Goal: Task Accomplishment & Management: Complete application form

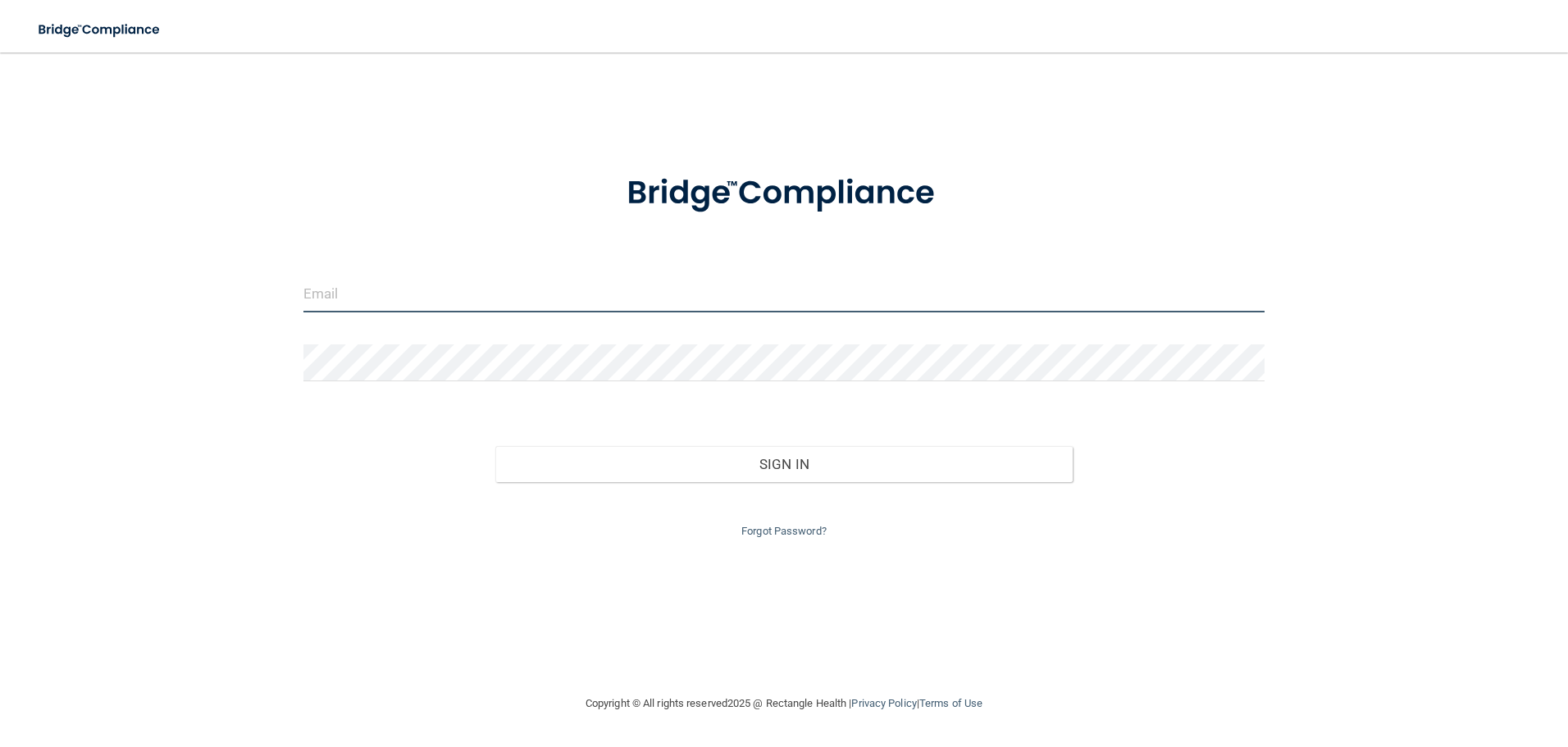
click at [536, 286] on input "email" at bounding box center [784, 293] width 962 height 37
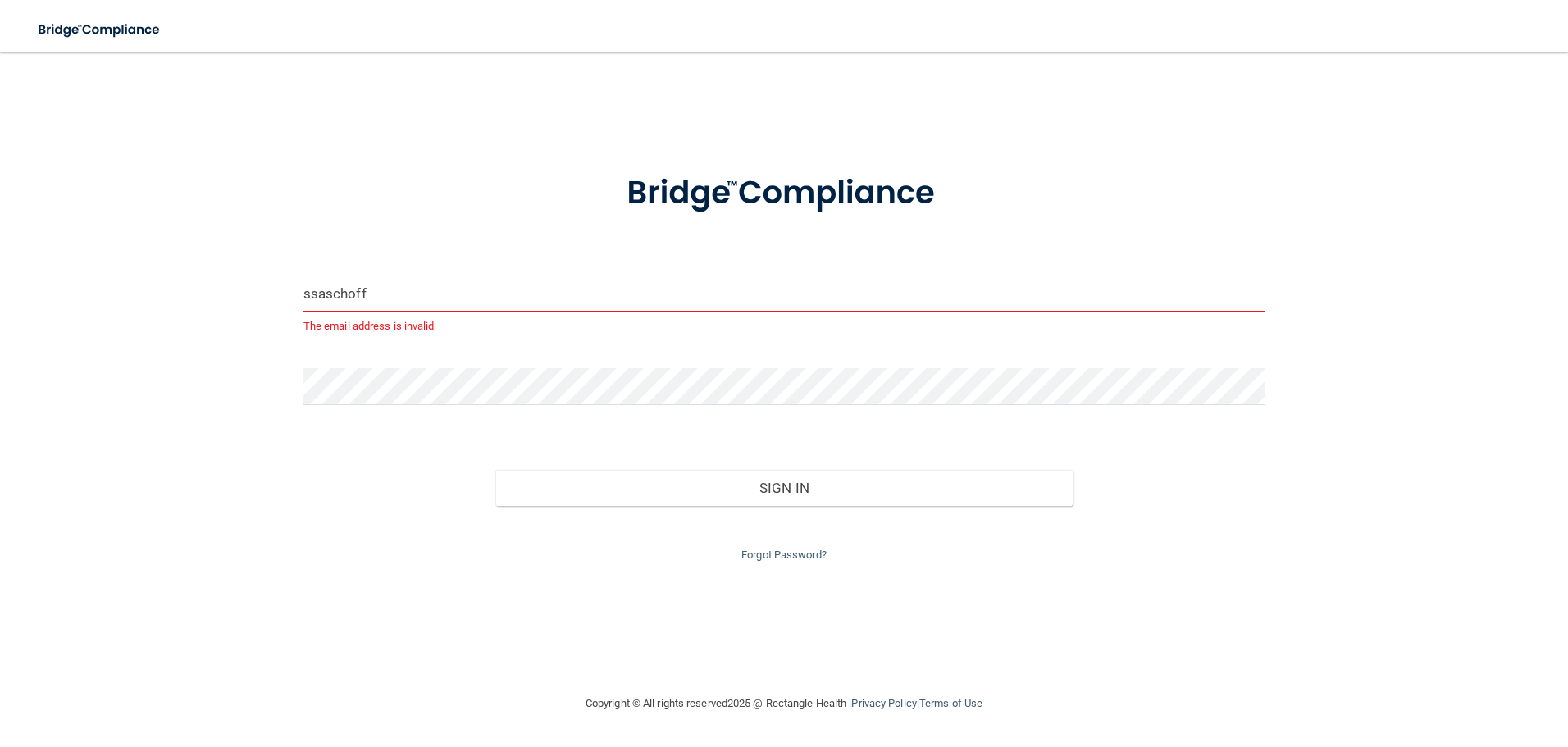
drag, startPoint x: 536, startPoint y: 286, endPoint x: 534, endPoint y: 315, distance: 29.1
click at [535, 316] on div "ssaschoff The email address is invalid" at bounding box center [784, 305] width 962 height 61
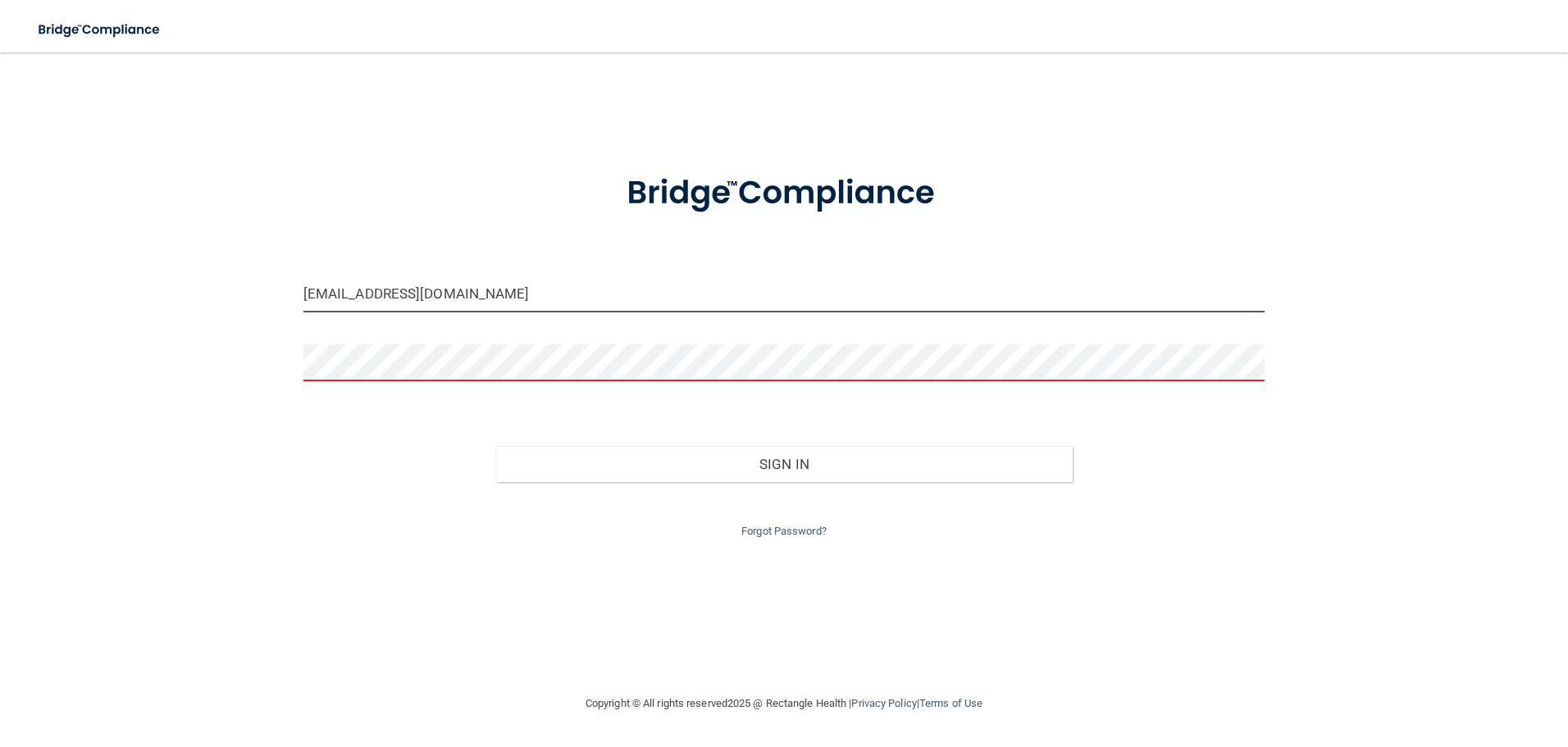
type input "[EMAIL_ADDRESS][DOMAIN_NAME]"
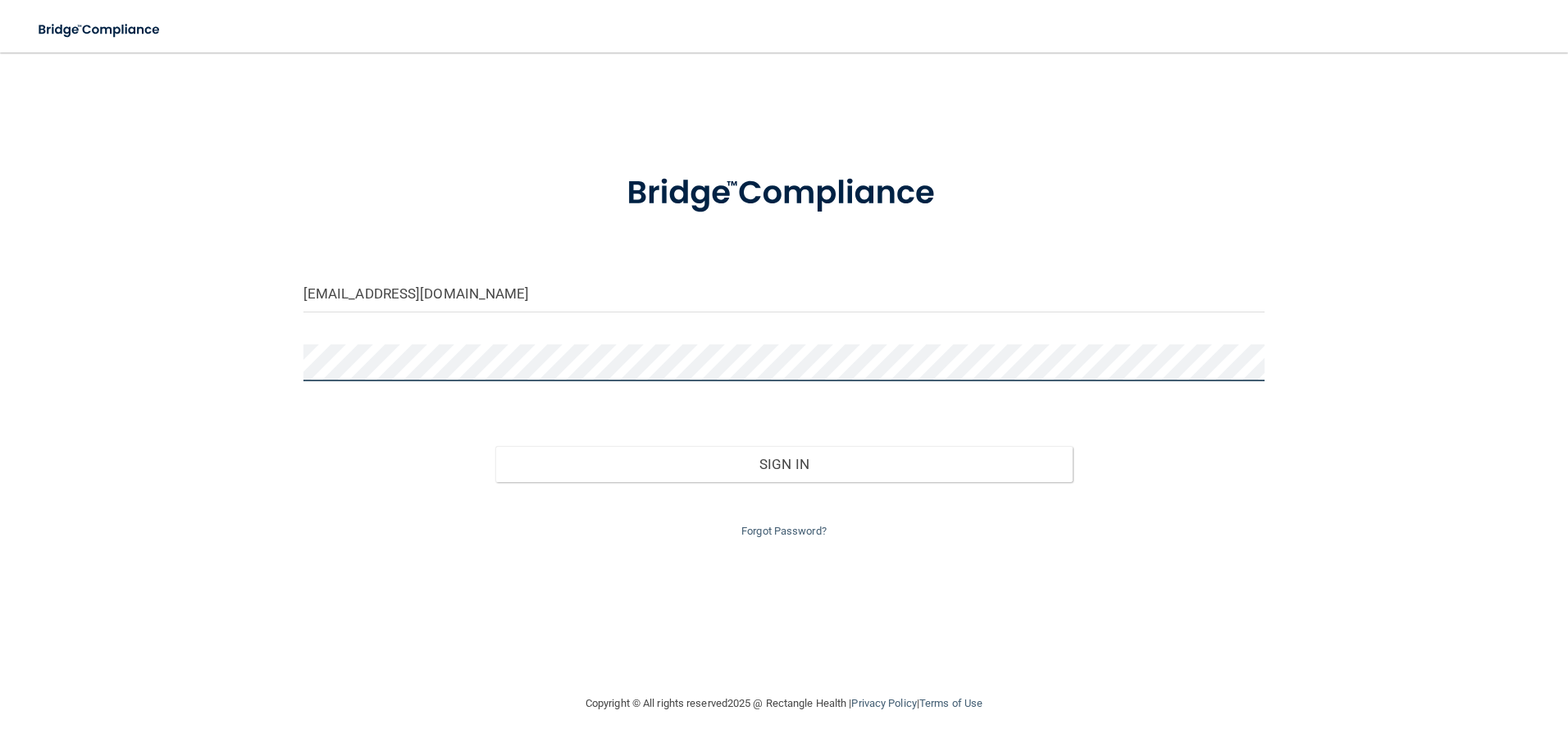
click at [495, 446] on button "Sign In" at bounding box center [783, 464] width 577 height 36
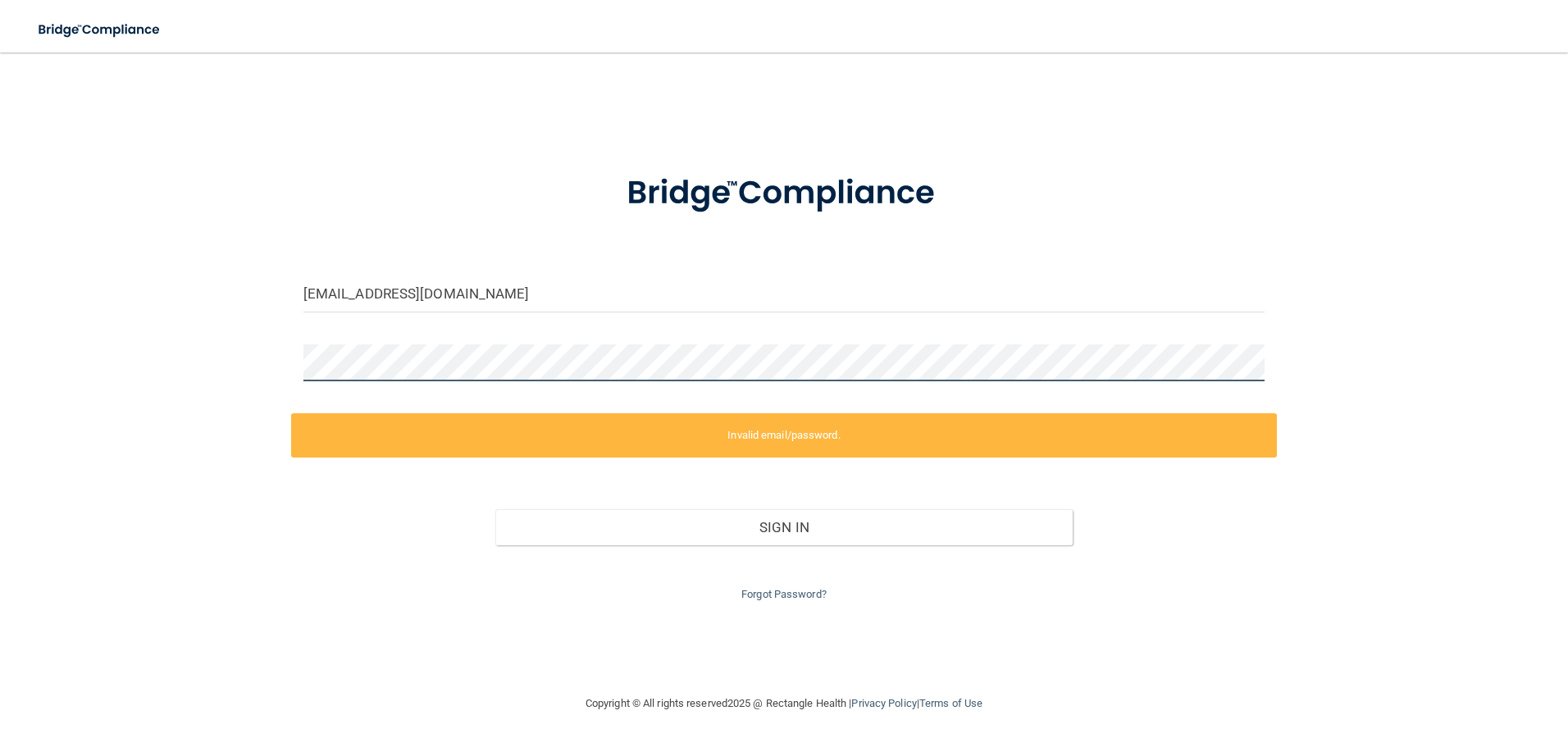
click at [0, 309] on html "Toggle navigation Manage My Enterprise Manage My Location [EMAIL_ADDRESS][DOMAI…" at bounding box center [784, 374] width 1568 height 747
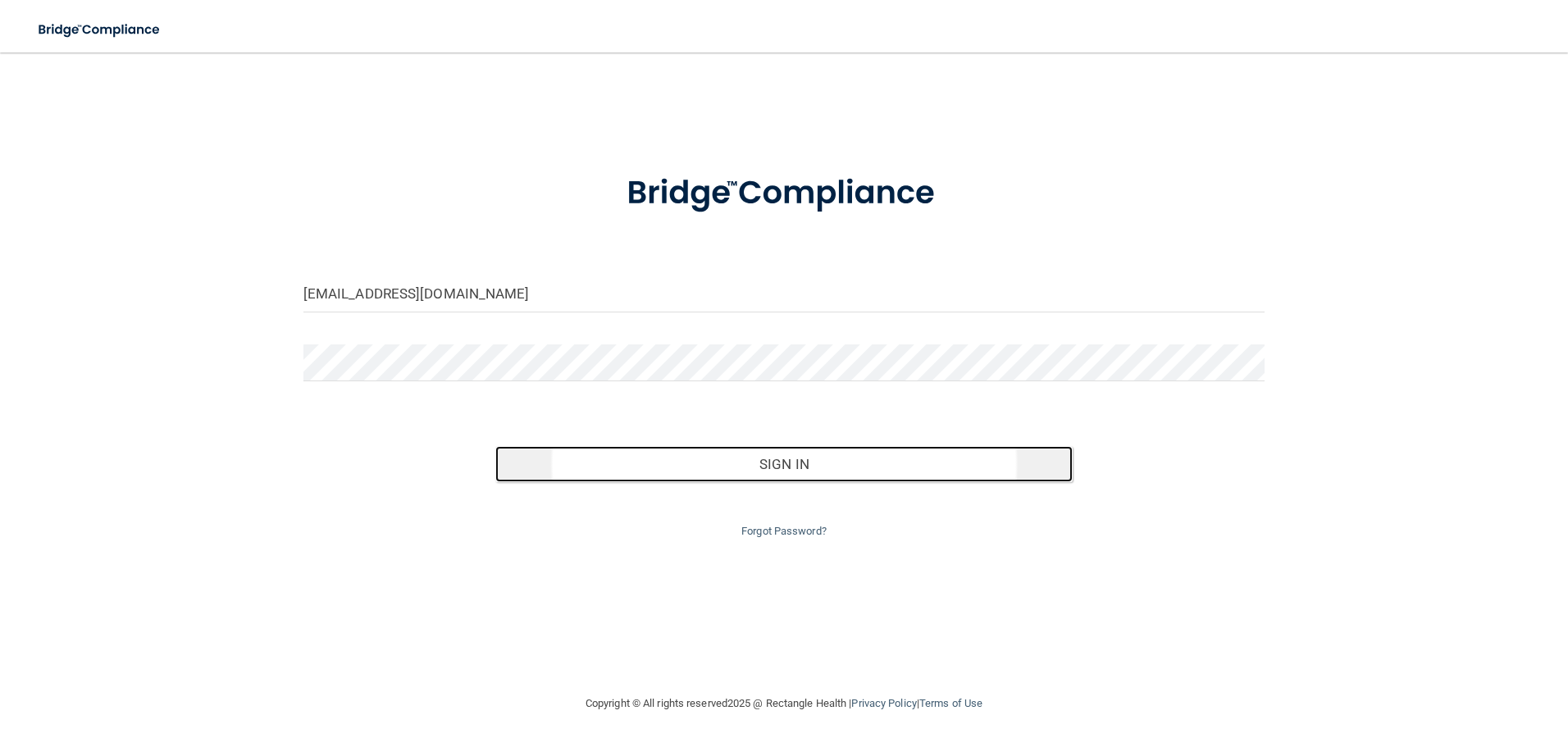
click at [729, 463] on button "Sign In" at bounding box center [783, 464] width 577 height 36
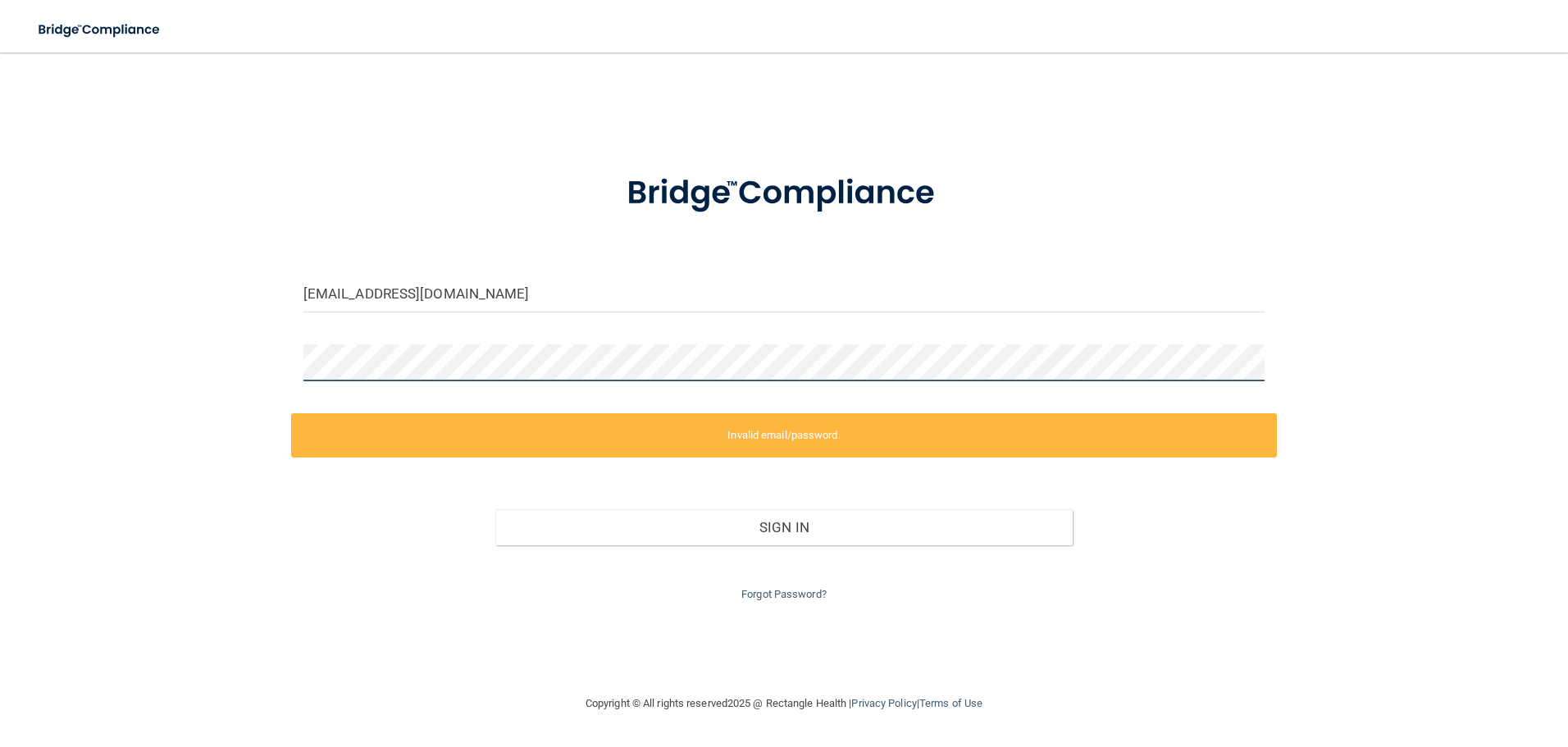
click at [44, 328] on div "[EMAIL_ADDRESS][DOMAIN_NAME] Invalid email/password. You don't have permission …" at bounding box center [783, 374] width 1502 height 609
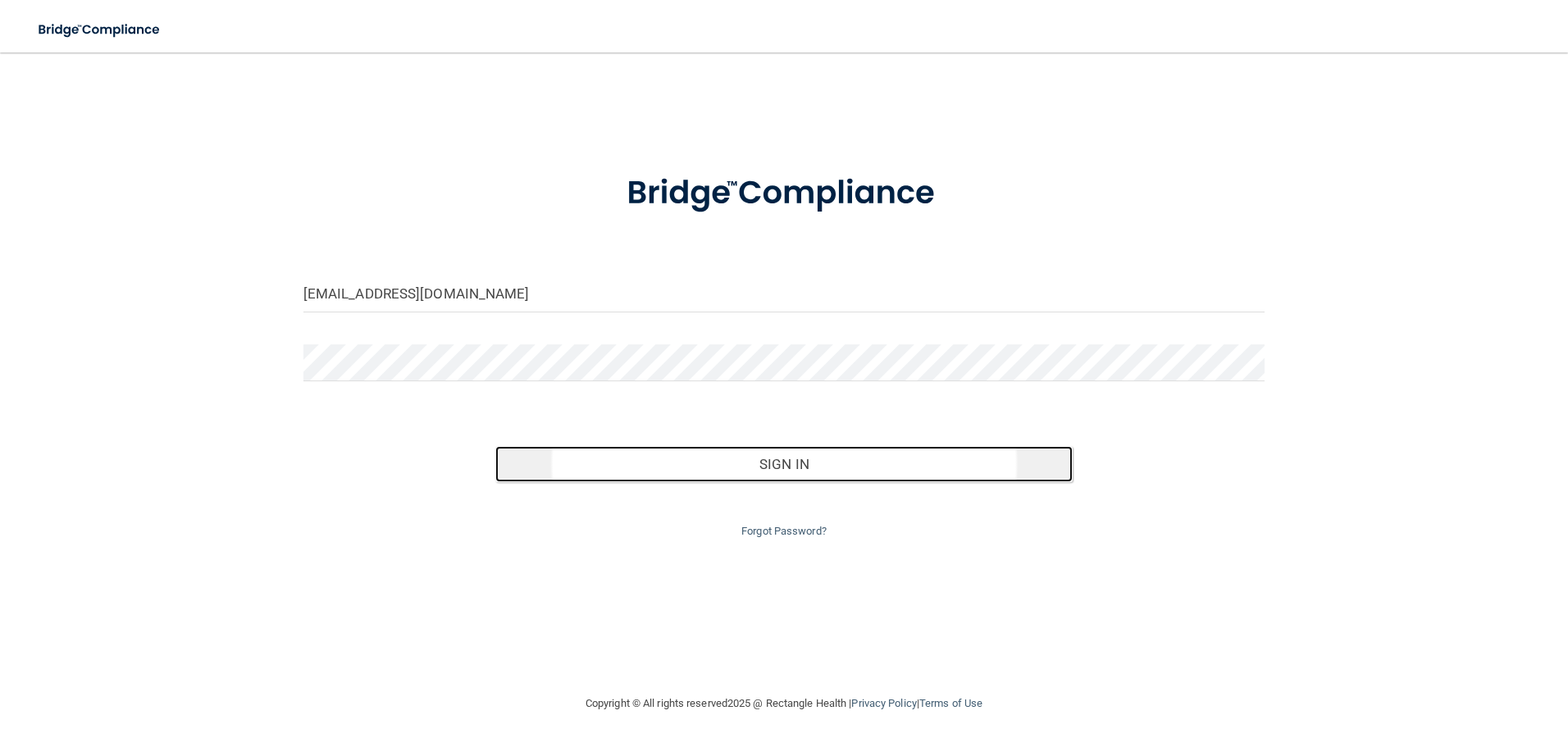
click at [868, 471] on button "Sign In" at bounding box center [783, 464] width 577 height 36
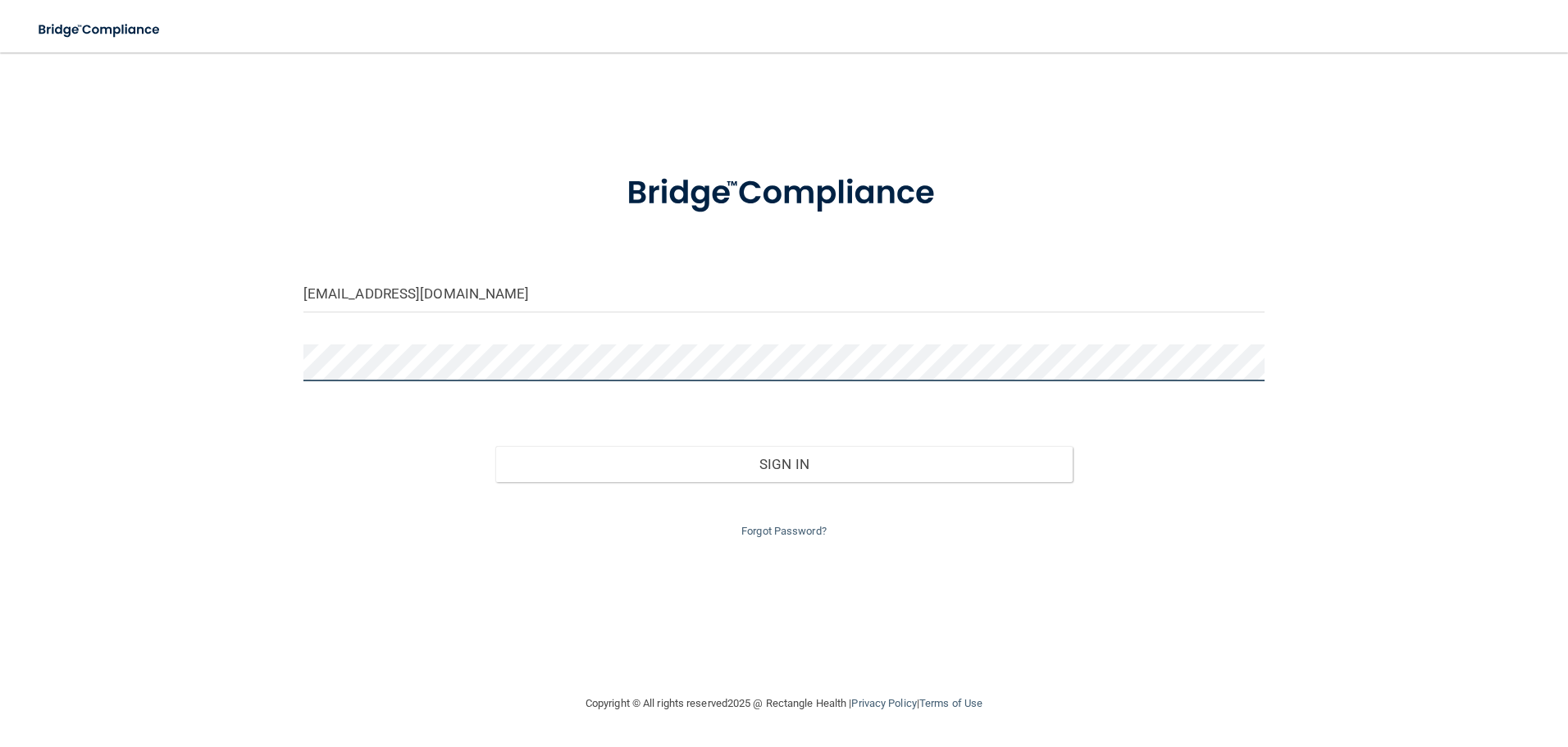
click at [495, 446] on button "Sign In" at bounding box center [783, 464] width 577 height 36
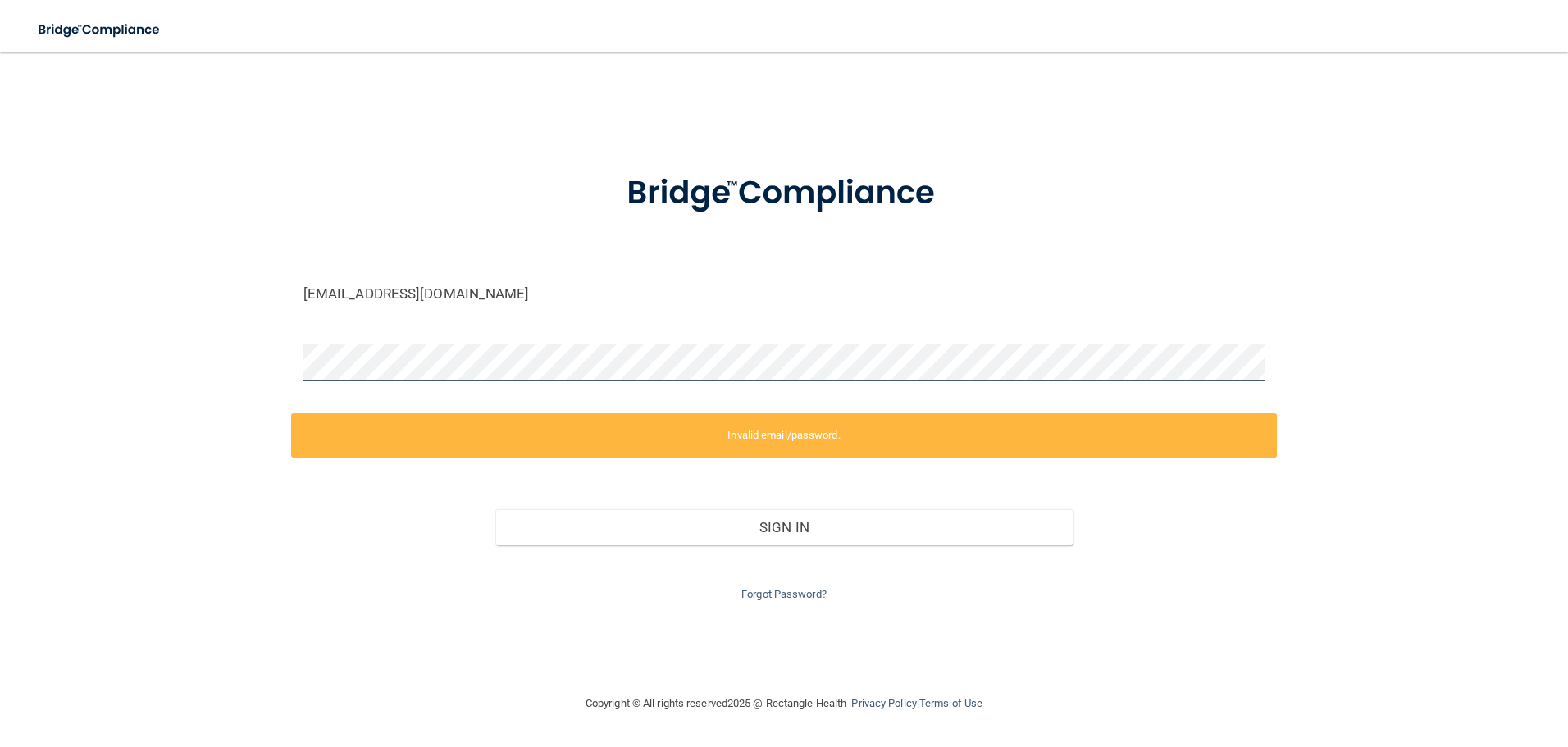
click at [73, 341] on div "[EMAIL_ADDRESS][DOMAIN_NAME] Invalid email/password. You don't have permission …" at bounding box center [783, 374] width 1502 height 609
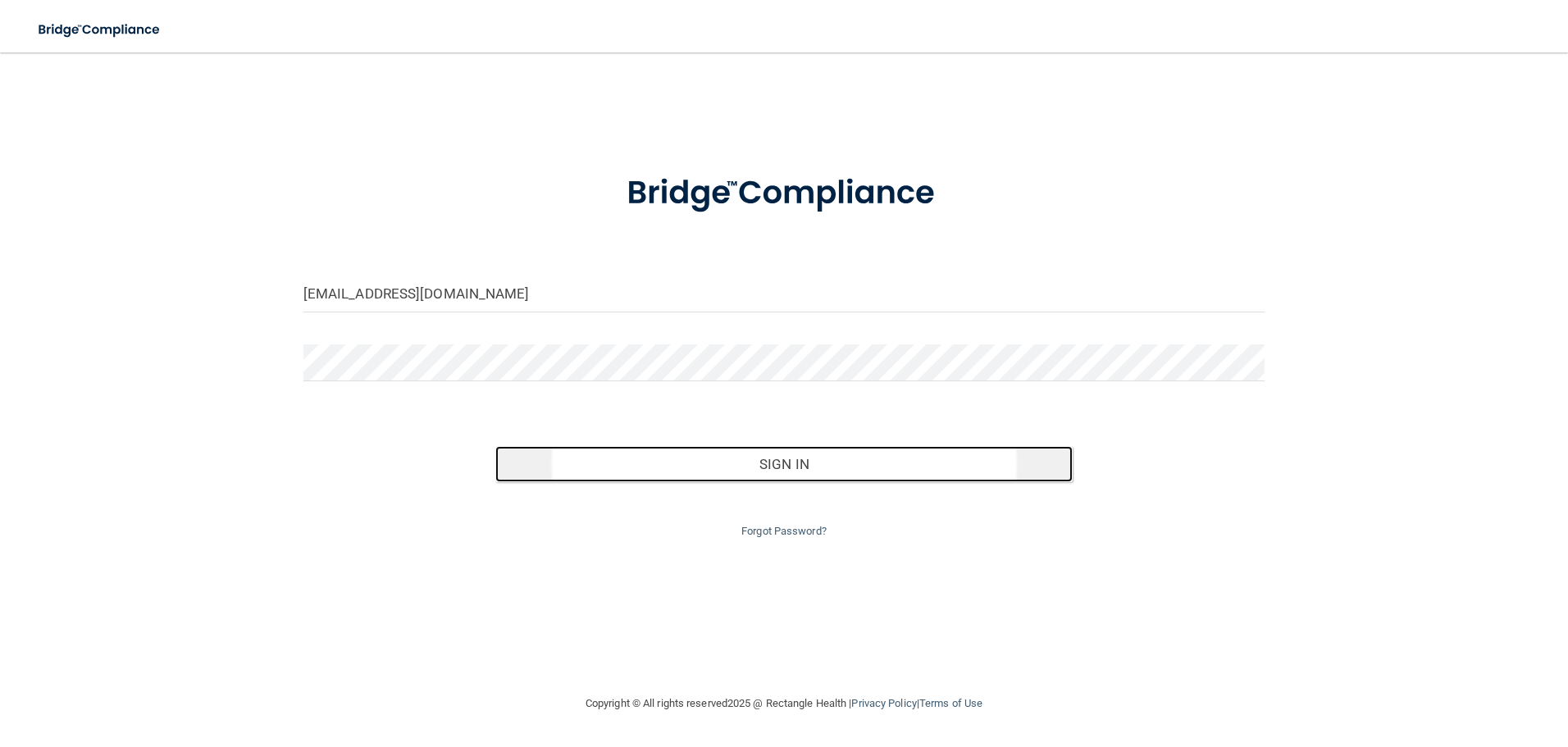
click at [864, 478] on button "Sign In" at bounding box center [783, 464] width 577 height 36
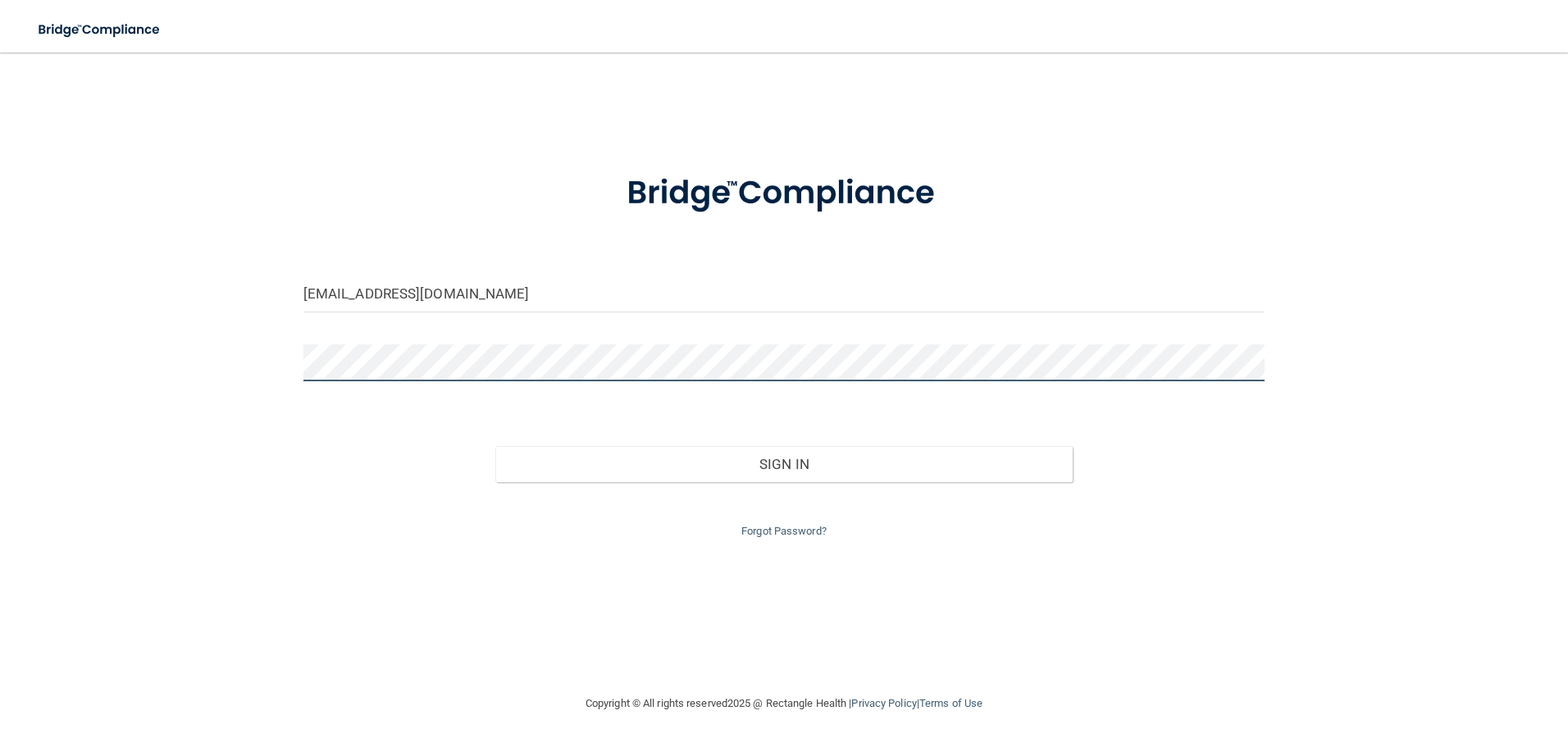
click at [495, 446] on button "Sign In" at bounding box center [783, 464] width 577 height 36
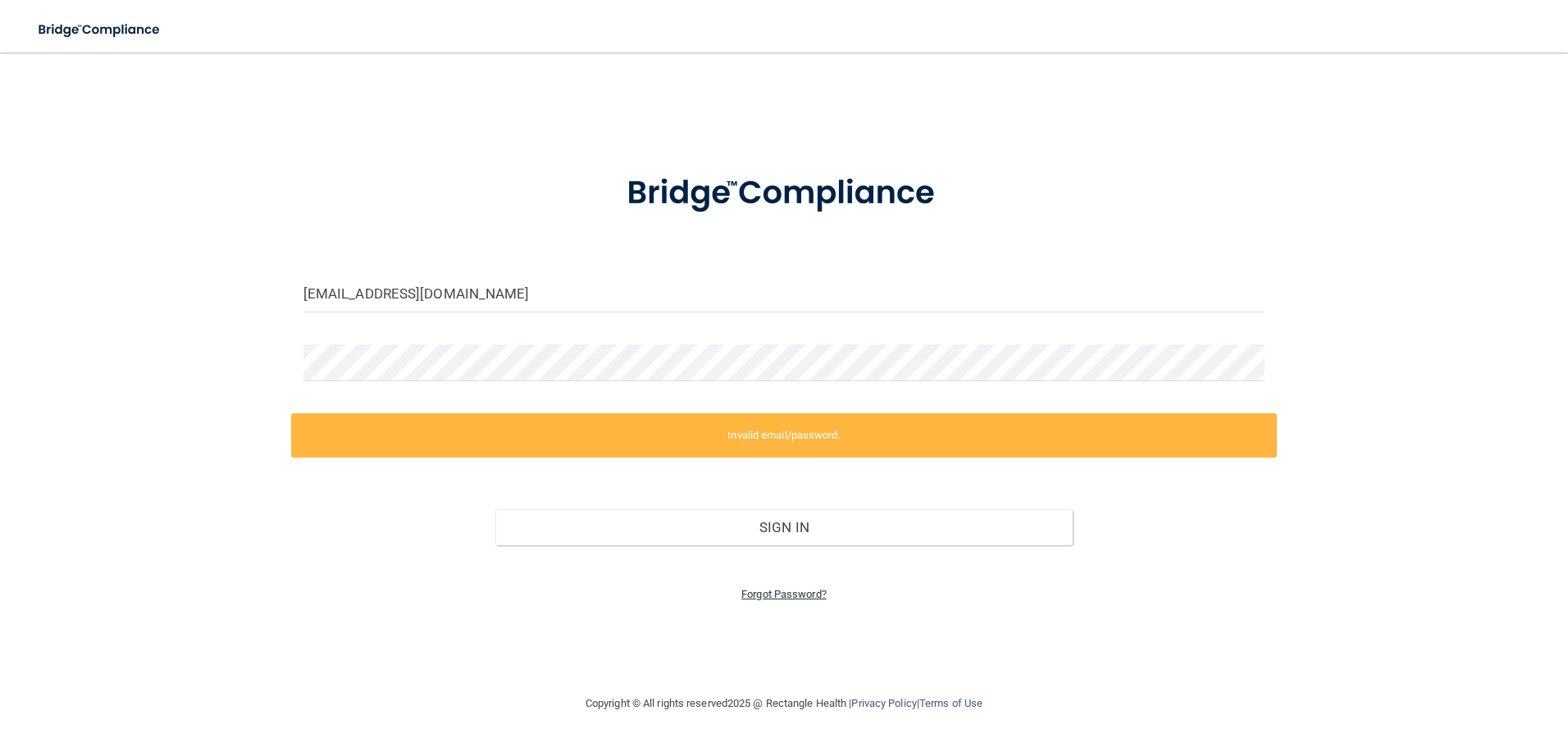
click at [785, 594] on link "Forgot Password?" at bounding box center [784, 594] width 85 height 12
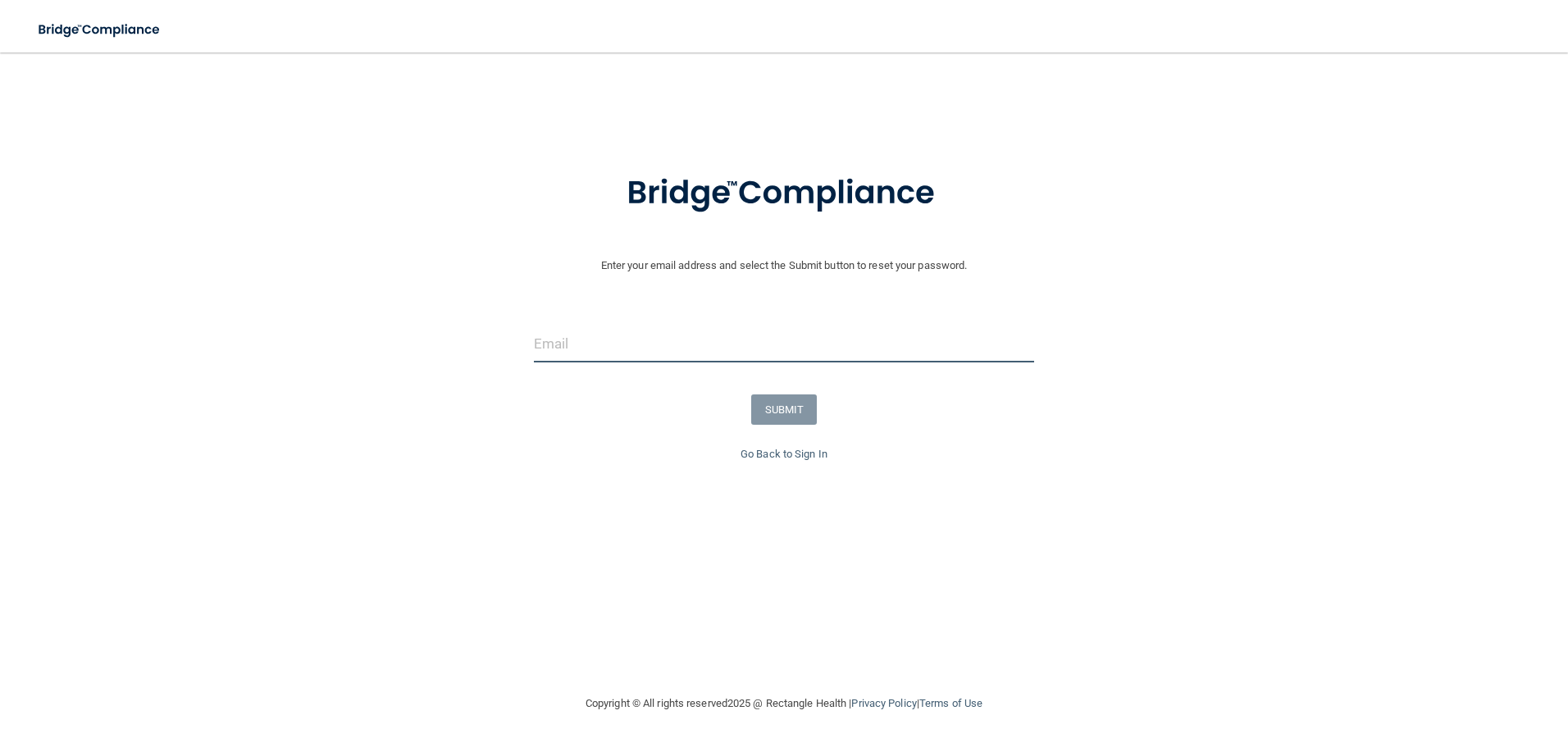
click at [626, 348] on input "email" at bounding box center [784, 344] width 501 height 37
type input "[EMAIL_ADDRESS][DOMAIN_NAME]"
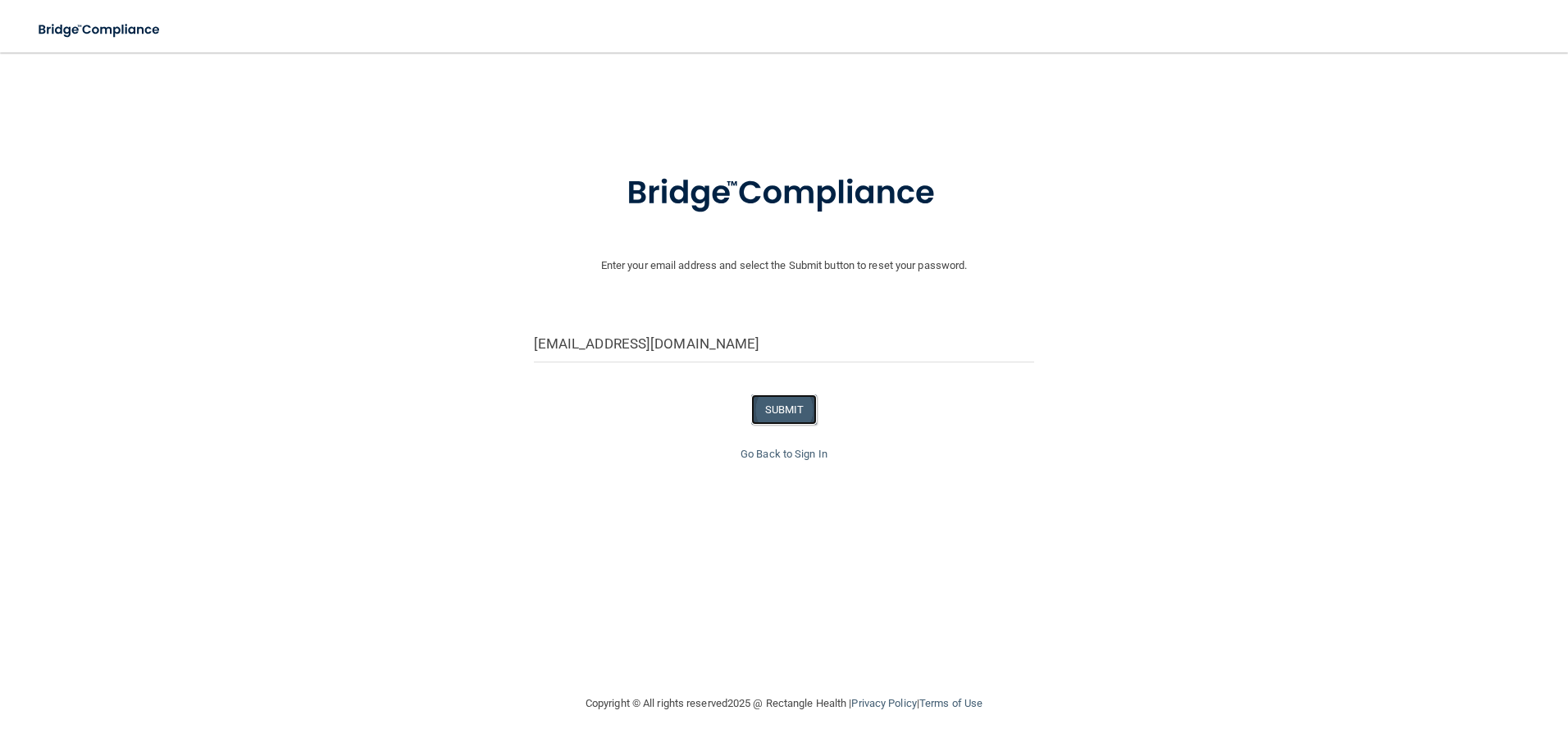
click at [793, 410] on button "SUBMIT" at bounding box center [784, 409] width 67 height 30
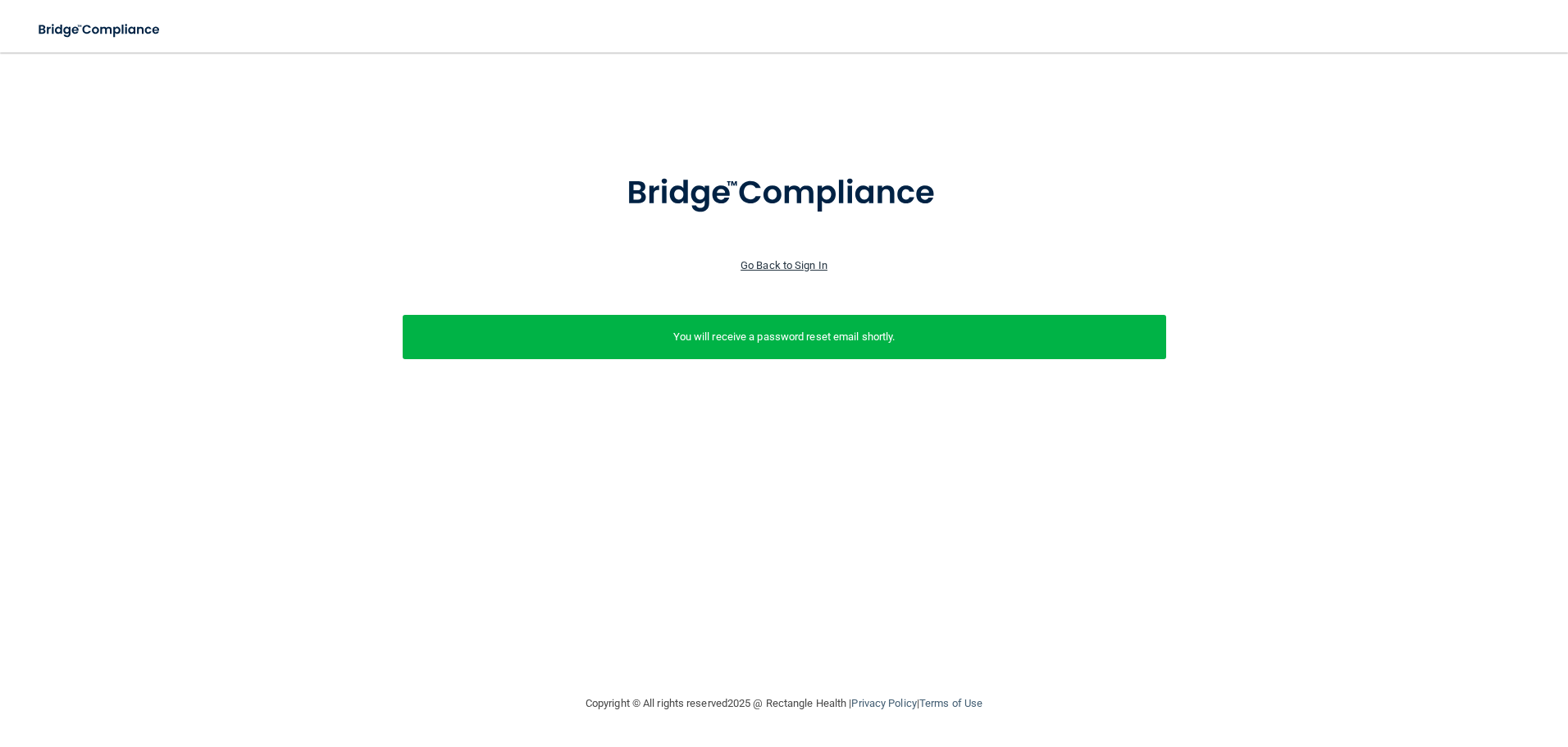
click at [770, 264] on link "Go Back to Sign In" at bounding box center [784, 265] width 87 height 12
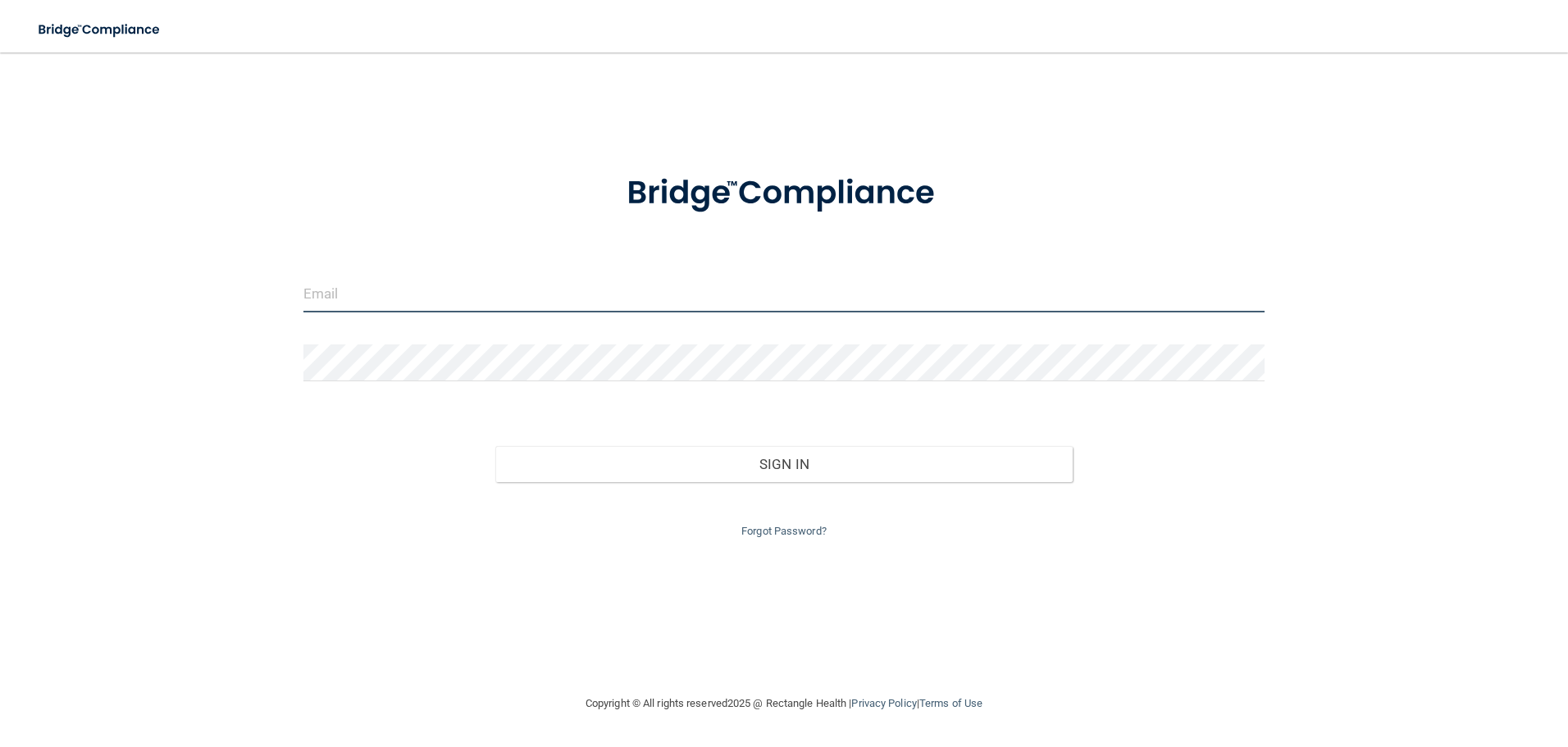
click at [729, 290] on input "email" at bounding box center [784, 293] width 962 height 37
type input "[EMAIL_ADDRESS][DOMAIN_NAME]"
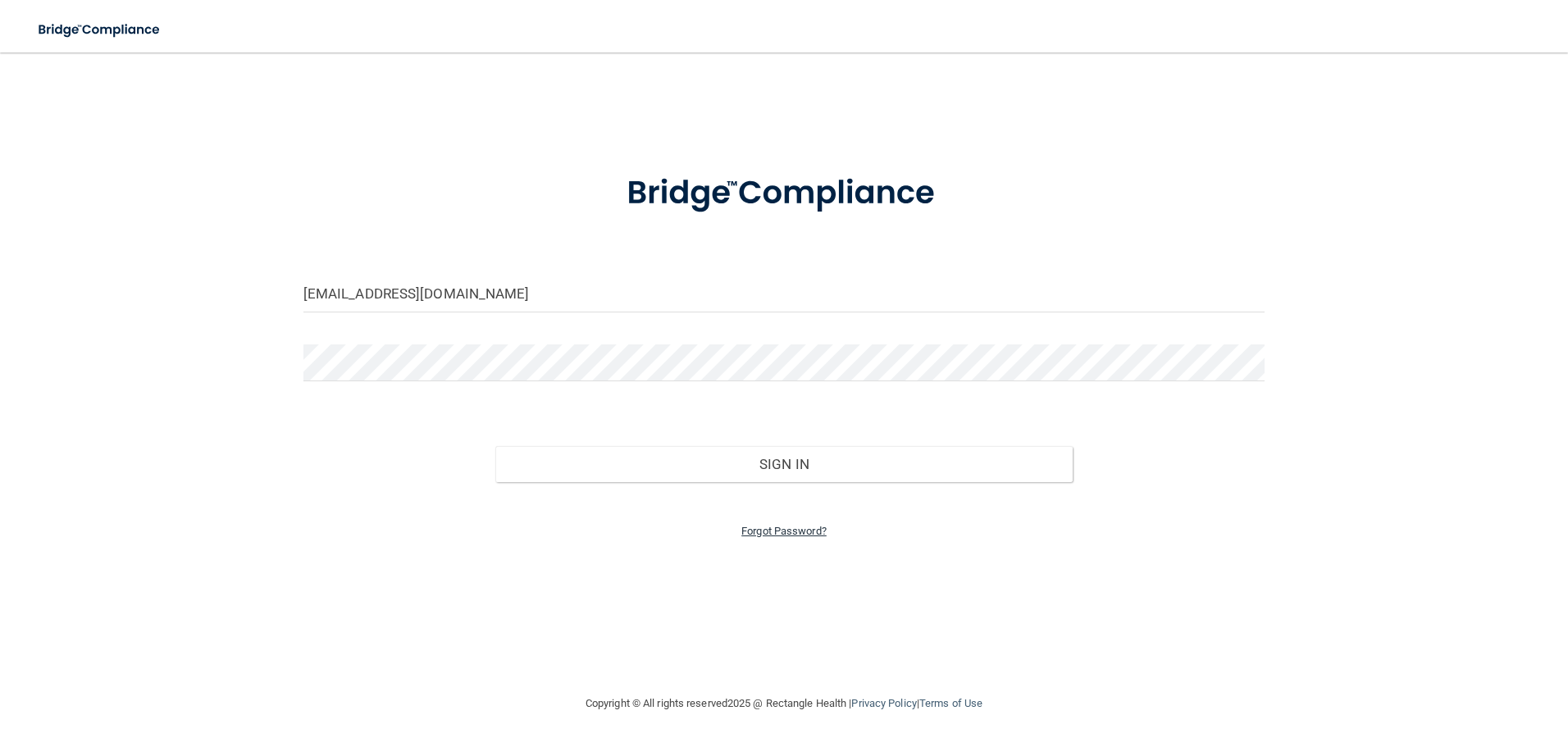
click at [798, 530] on link "Forgot Password?" at bounding box center [784, 531] width 85 height 12
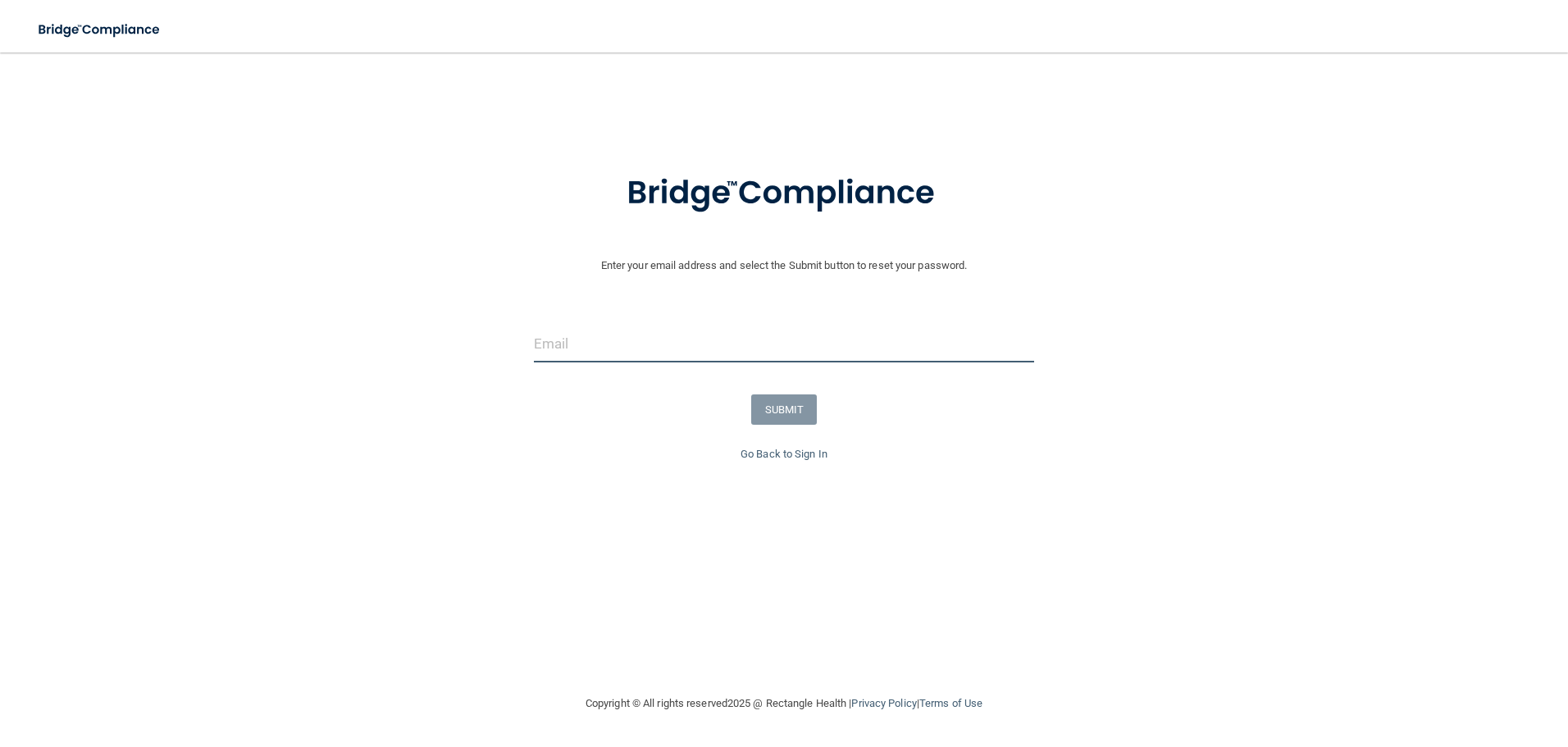
click at [625, 344] on input "email" at bounding box center [784, 344] width 501 height 37
type input "[EMAIL_ADDRESS][DOMAIN_NAME]"
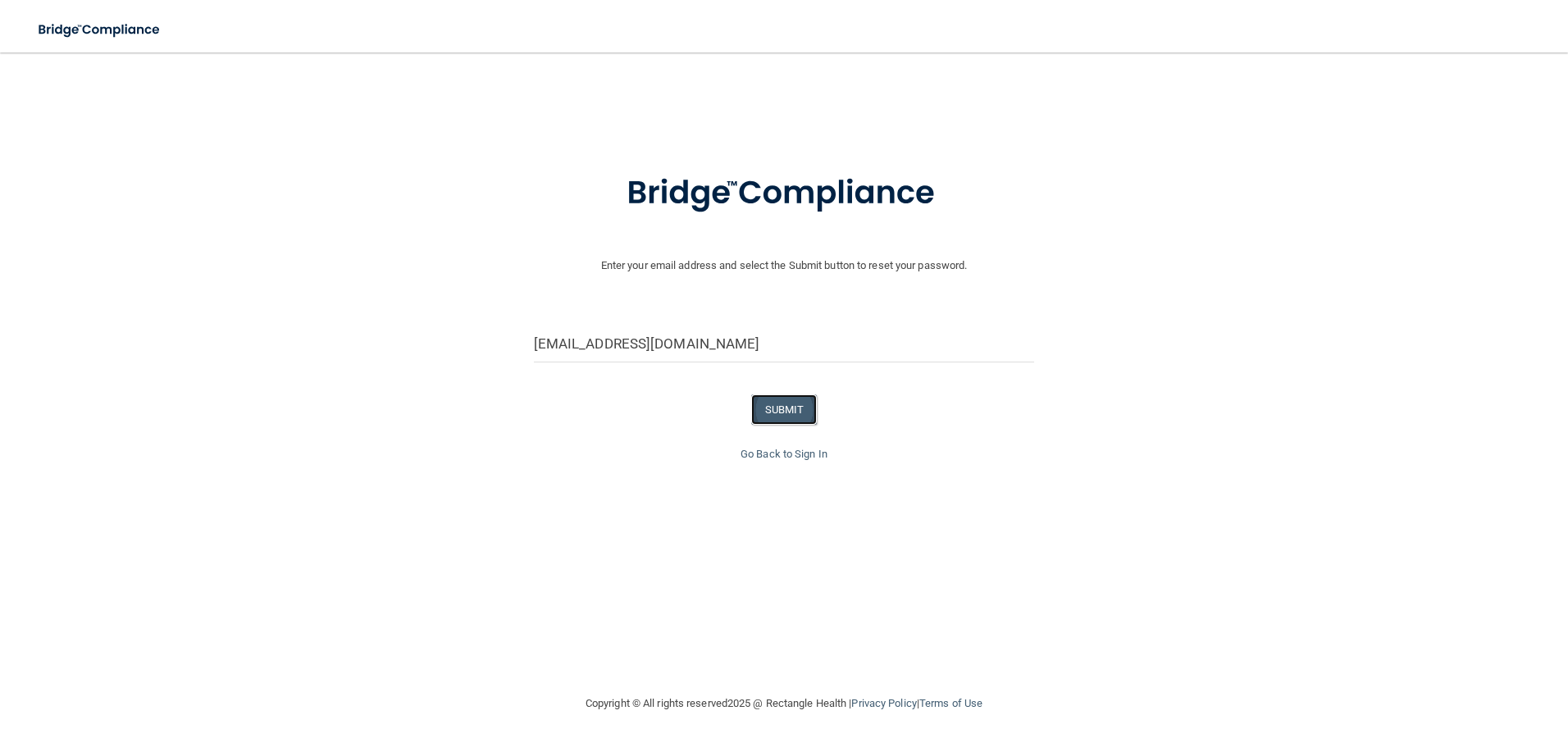
click at [793, 407] on button "SUBMIT" at bounding box center [784, 409] width 67 height 30
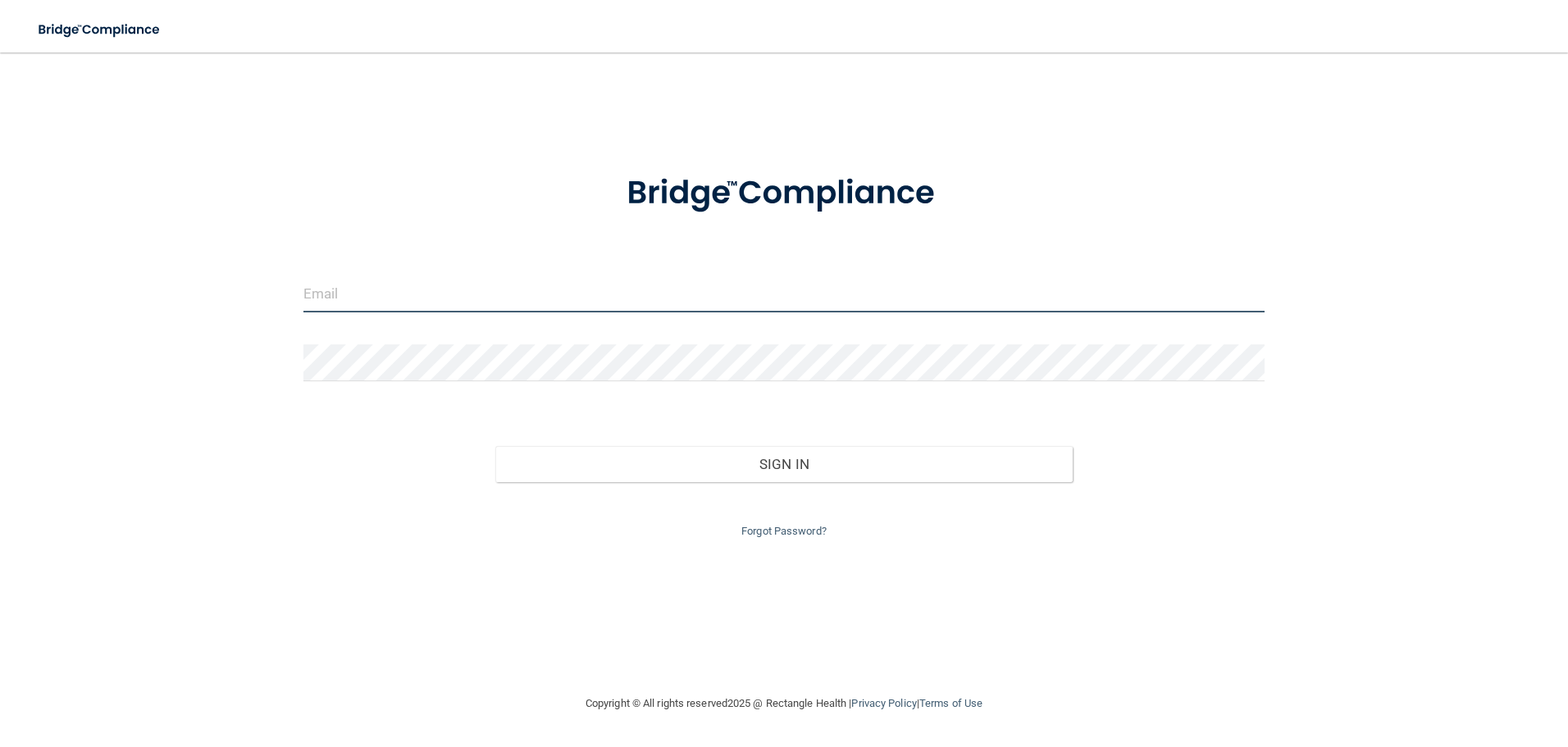
click at [413, 299] on input "email" at bounding box center [784, 293] width 962 height 37
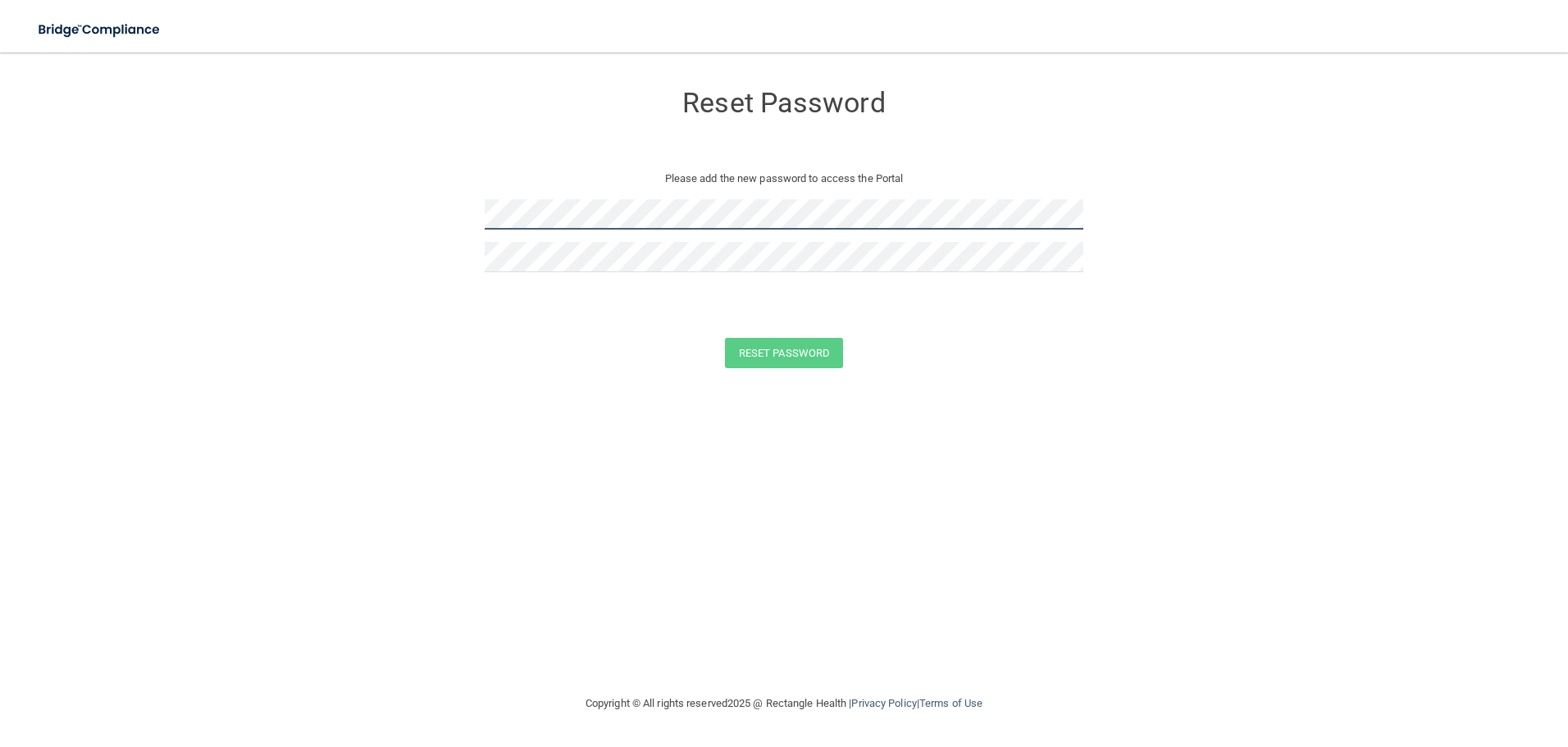
click at [17, 178] on main "Reset Password Please add the new password to access the Portal Reset Password …" at bounding box center [784, 399] width 1568 height 694
click at [789, 353] on button "Reset Password" at bounding box center [784, 352] width 118 height 30
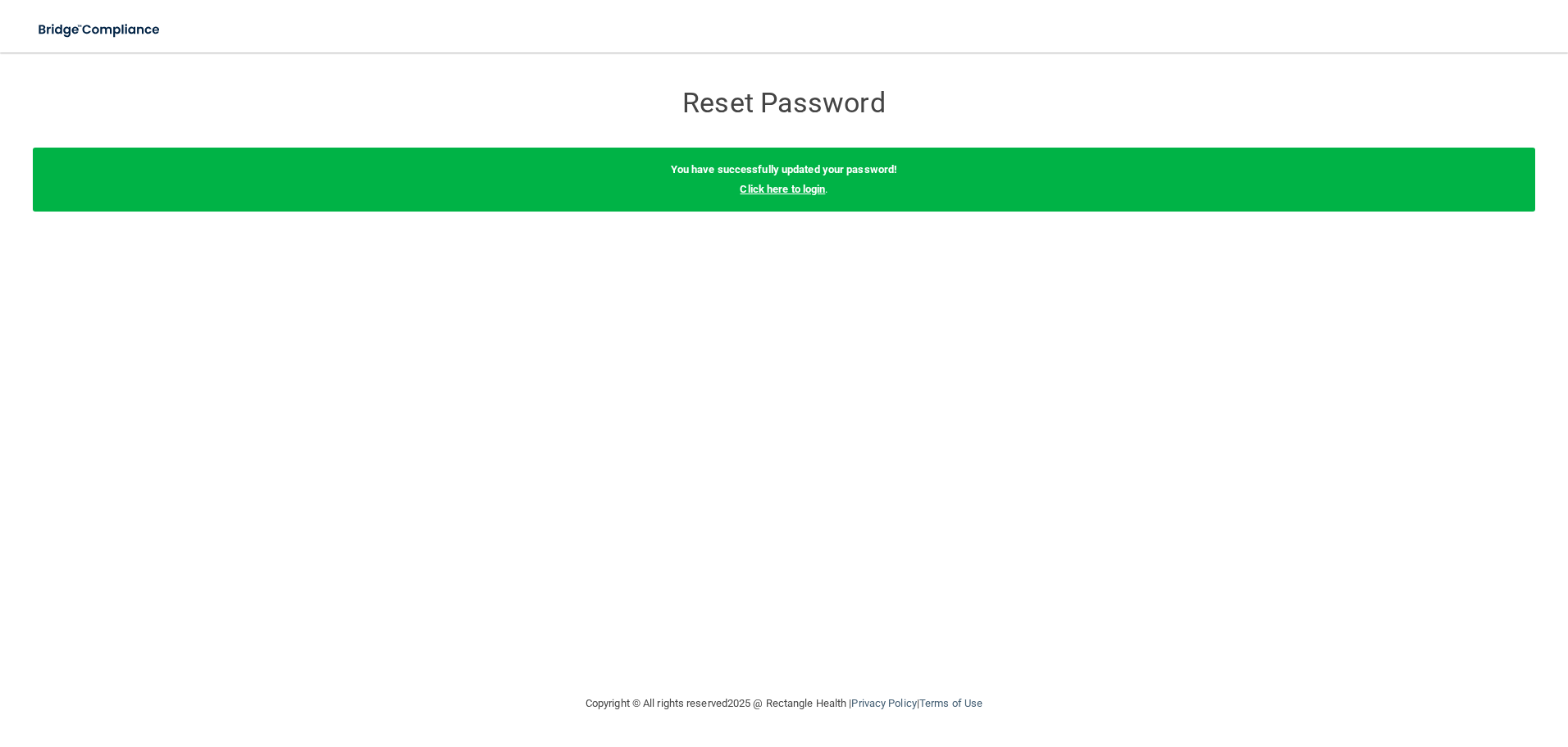
click at [805, 189] on link "Click here to login" at bounding box center [782, 189] width 85 height 12
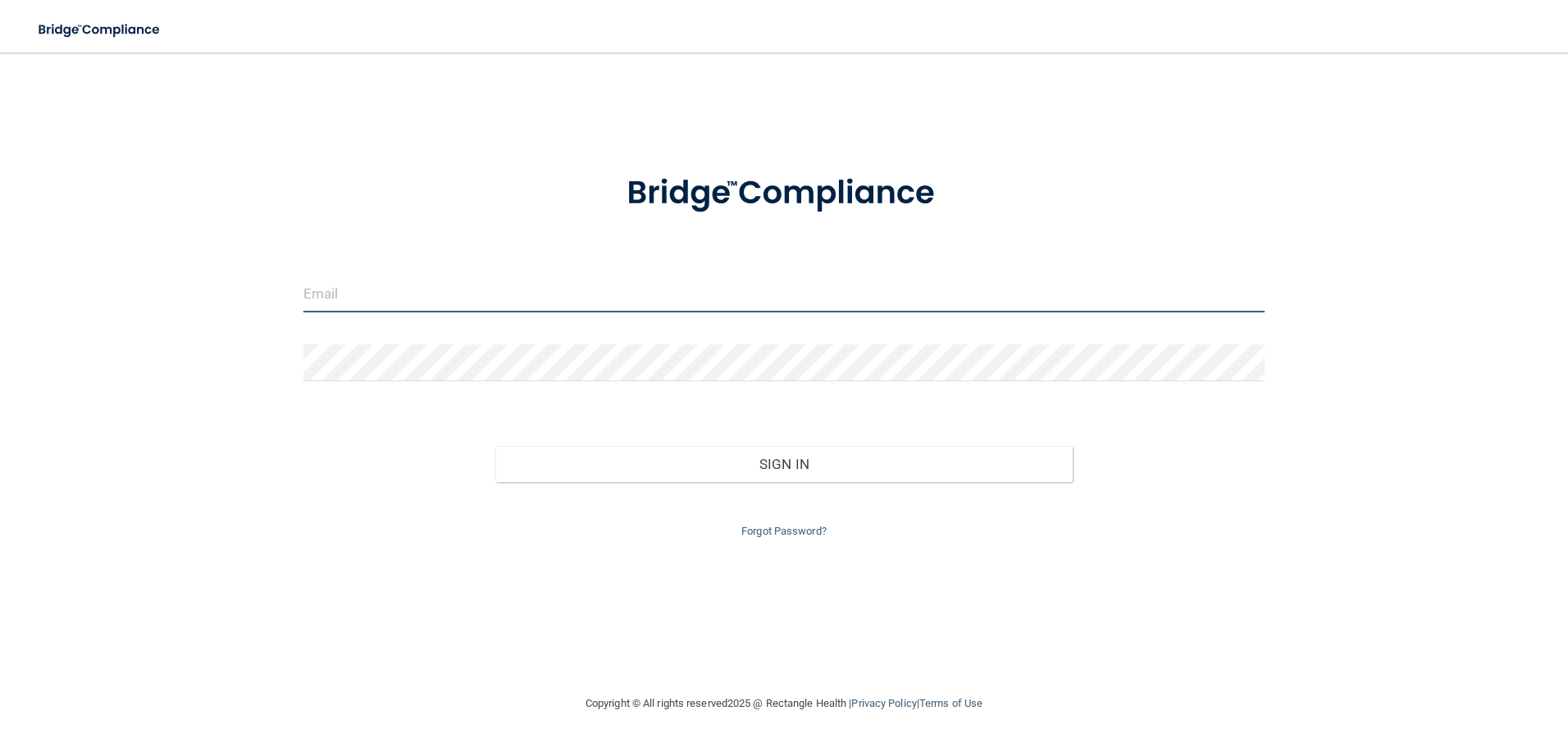
click at [585, 287] on input "email" at bounding box center [784, 293] width 962 height 37
type input "[EMAIL_ADDRESS][DOMAIN_NAME]"
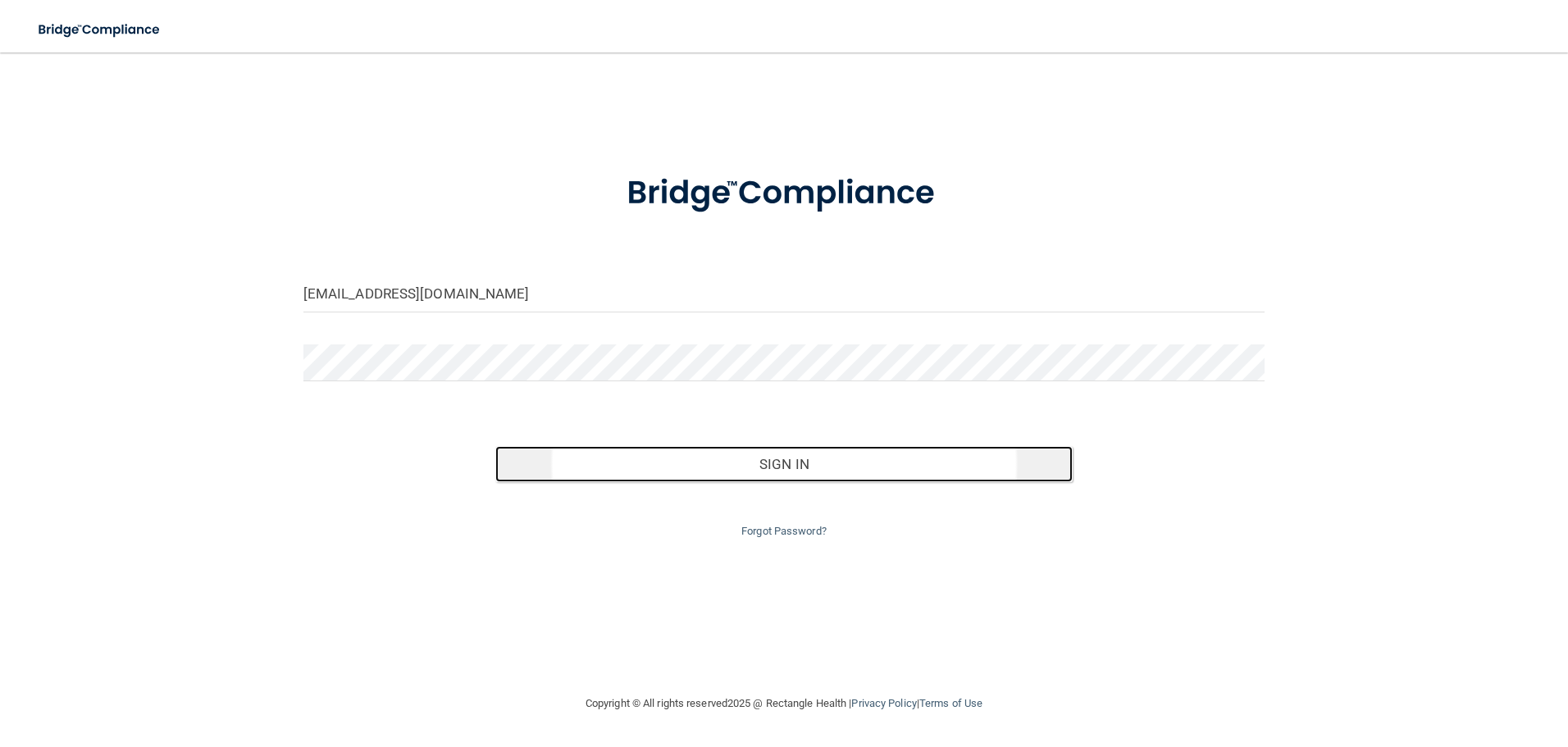
click at [869, 457] on button "Sign In" at bounding box center [783, 464] width 577 height 36
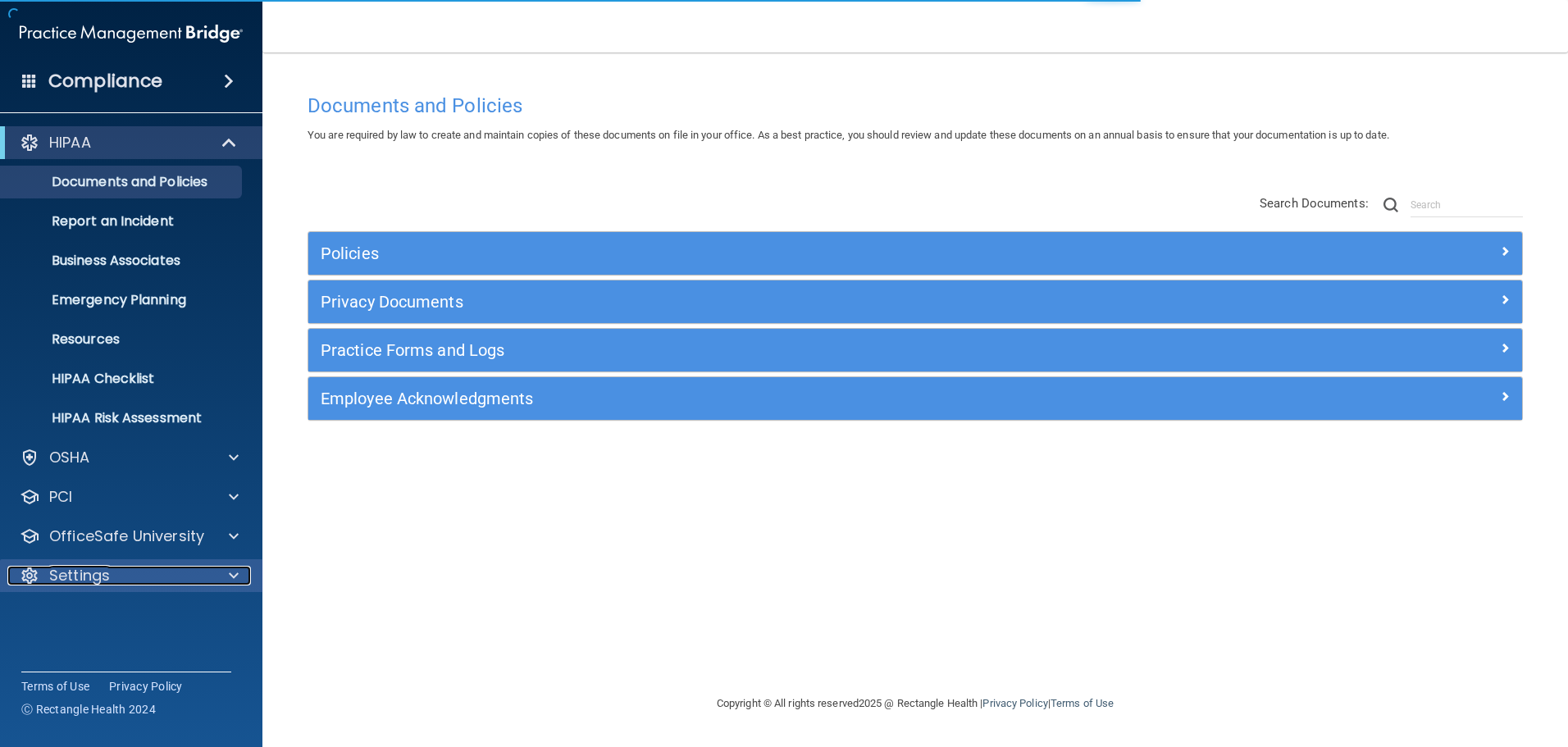
click at [239, 573] on div at bounding box center [231, 575] width 41 height 20
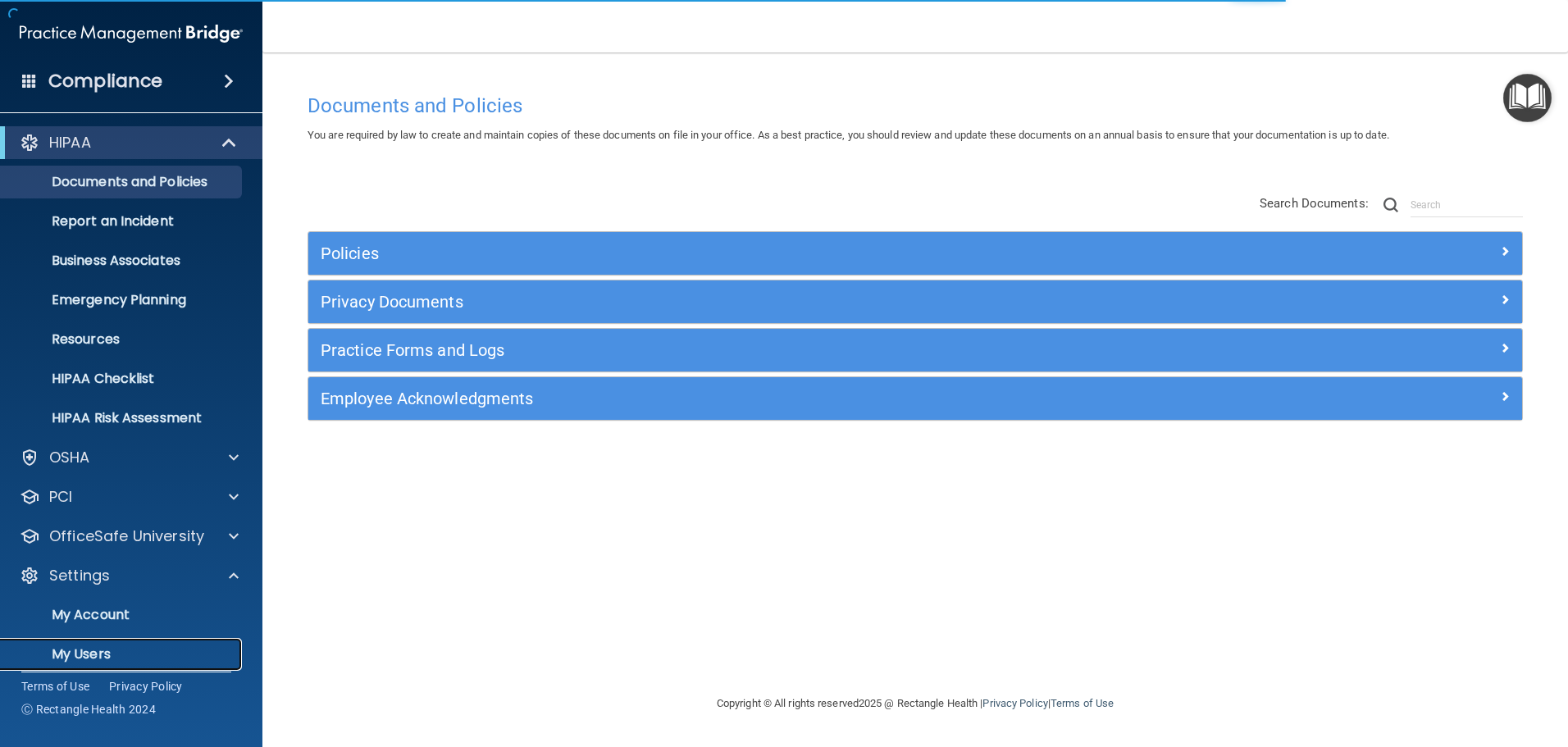
click at [156, 646] on p "My Users" at bounding box center [122, 654] width 224 height 16
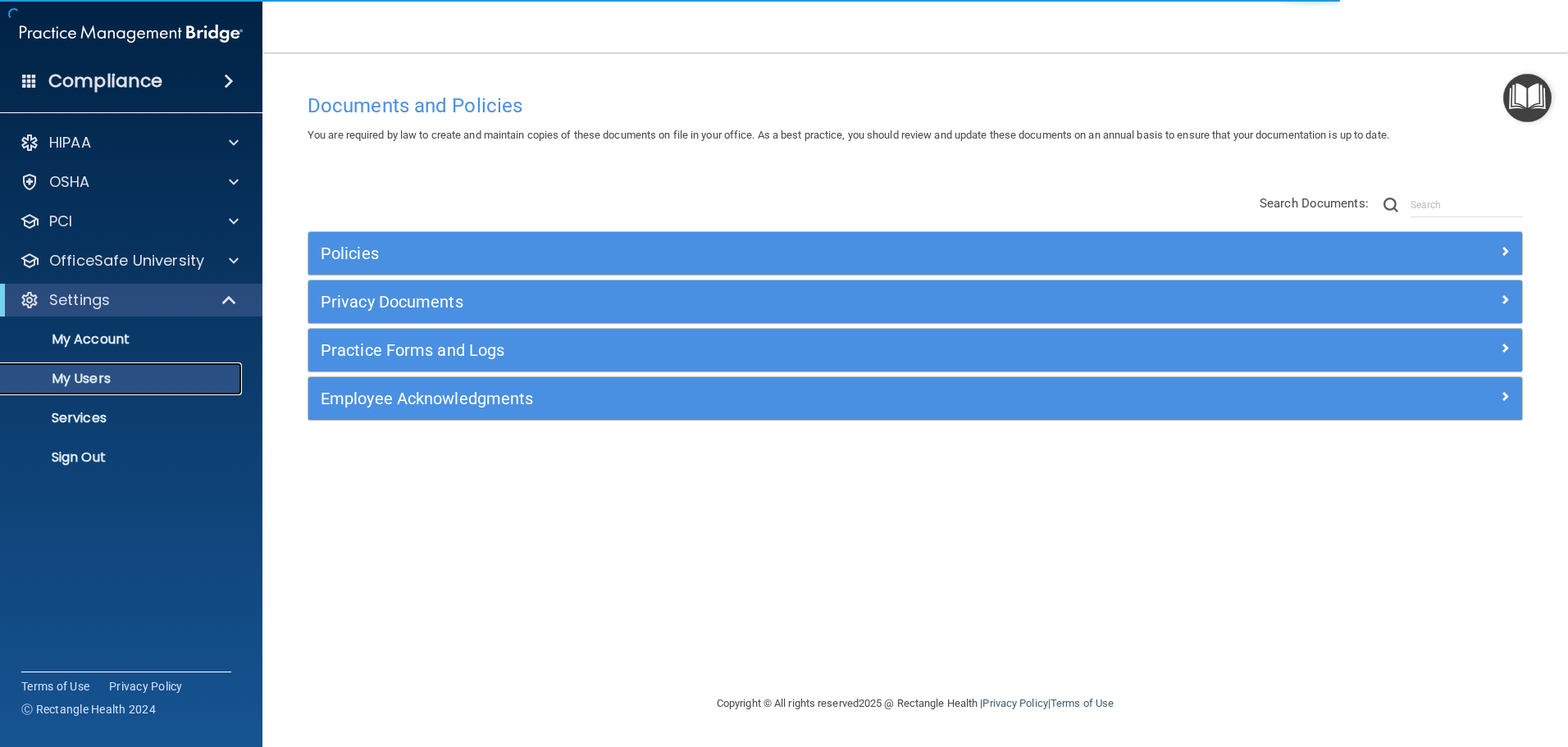
select select "20"
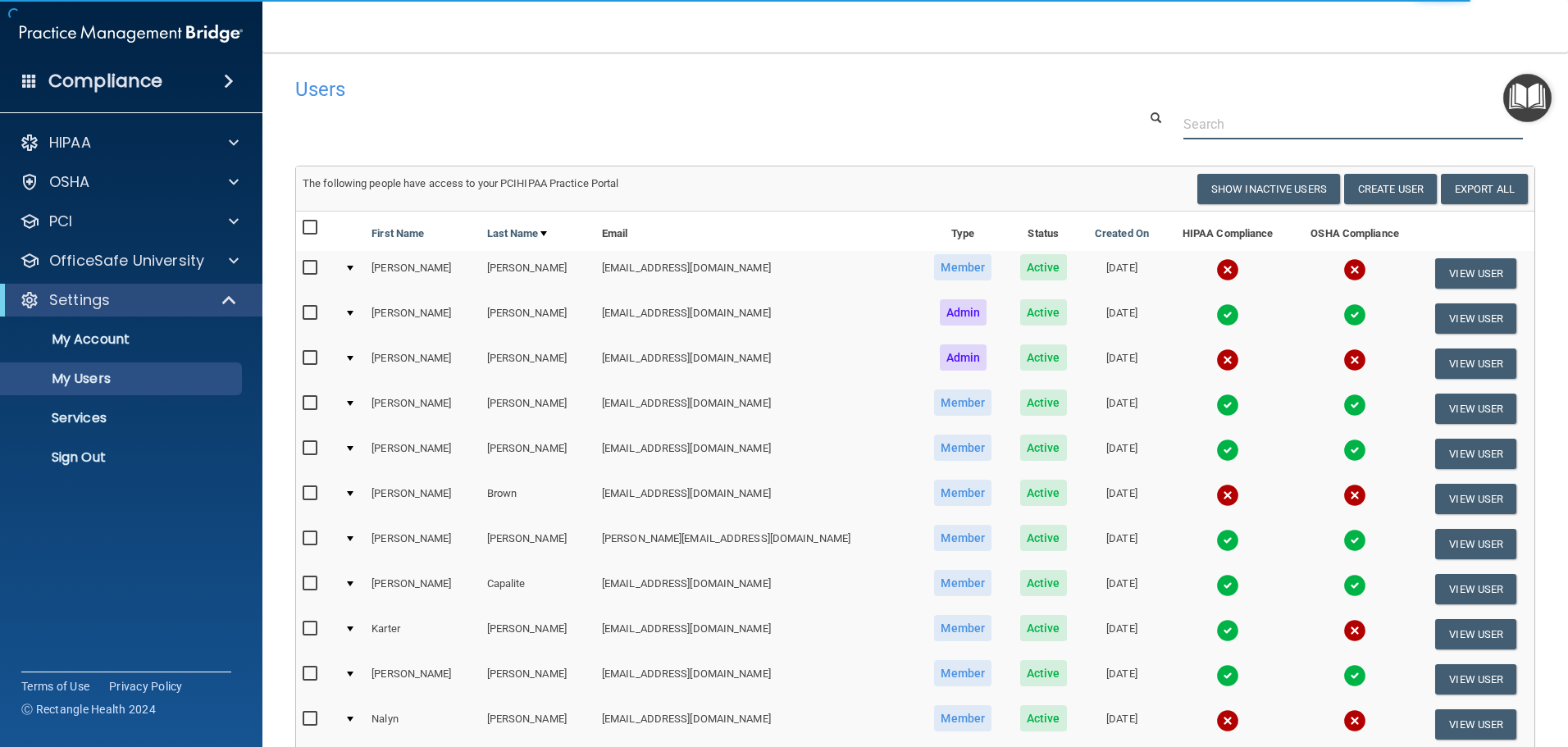
click at [1253, 120] on input "text" at bounding box center [1353, 124] width 339 height 30
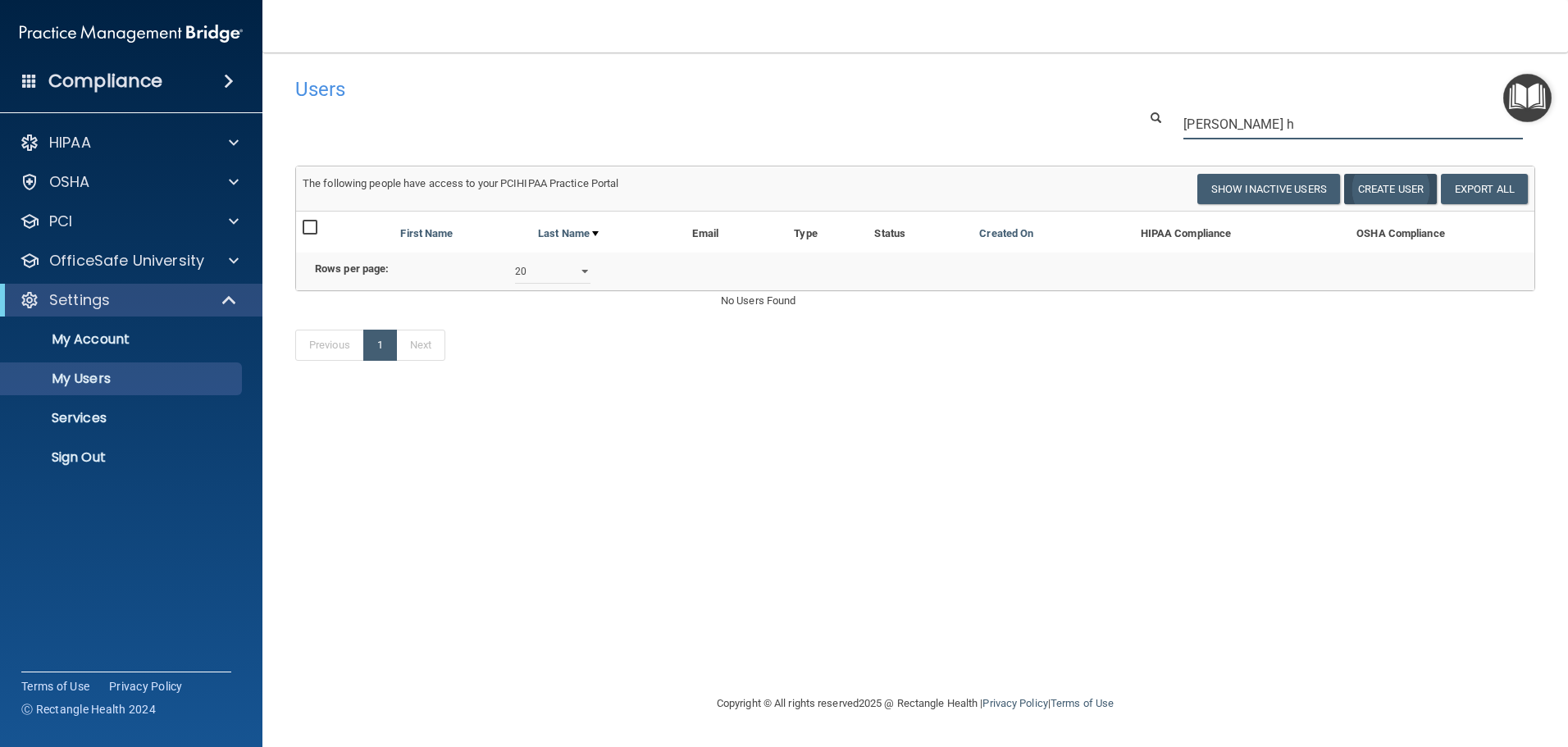
type input "Kasey h"
click at [1386, 189] on button "Create User" at bounding box center [1390, 188] width 92 height 30
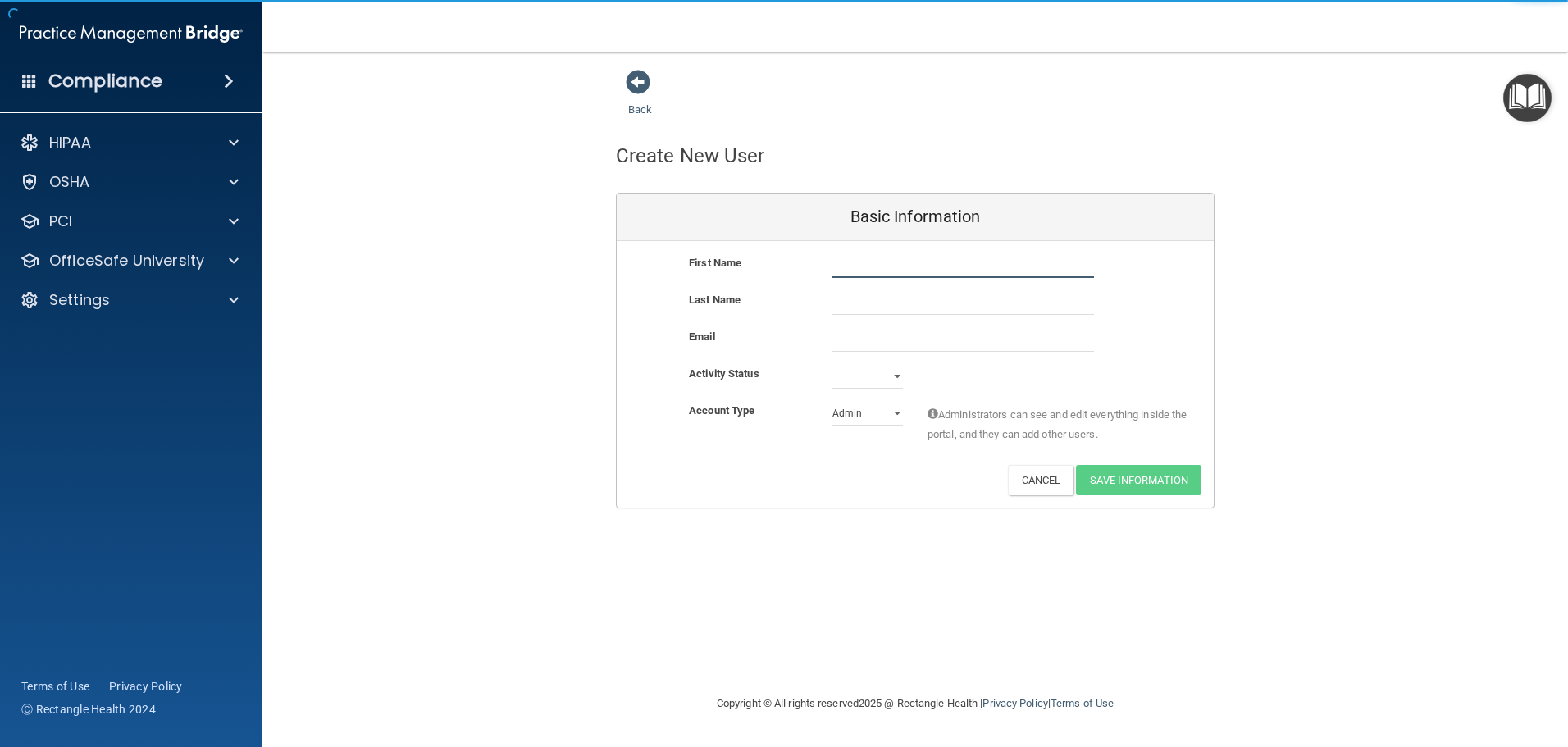
click at [845, 269] on input "text" at bounding box center [963, 265] width 262 height 25
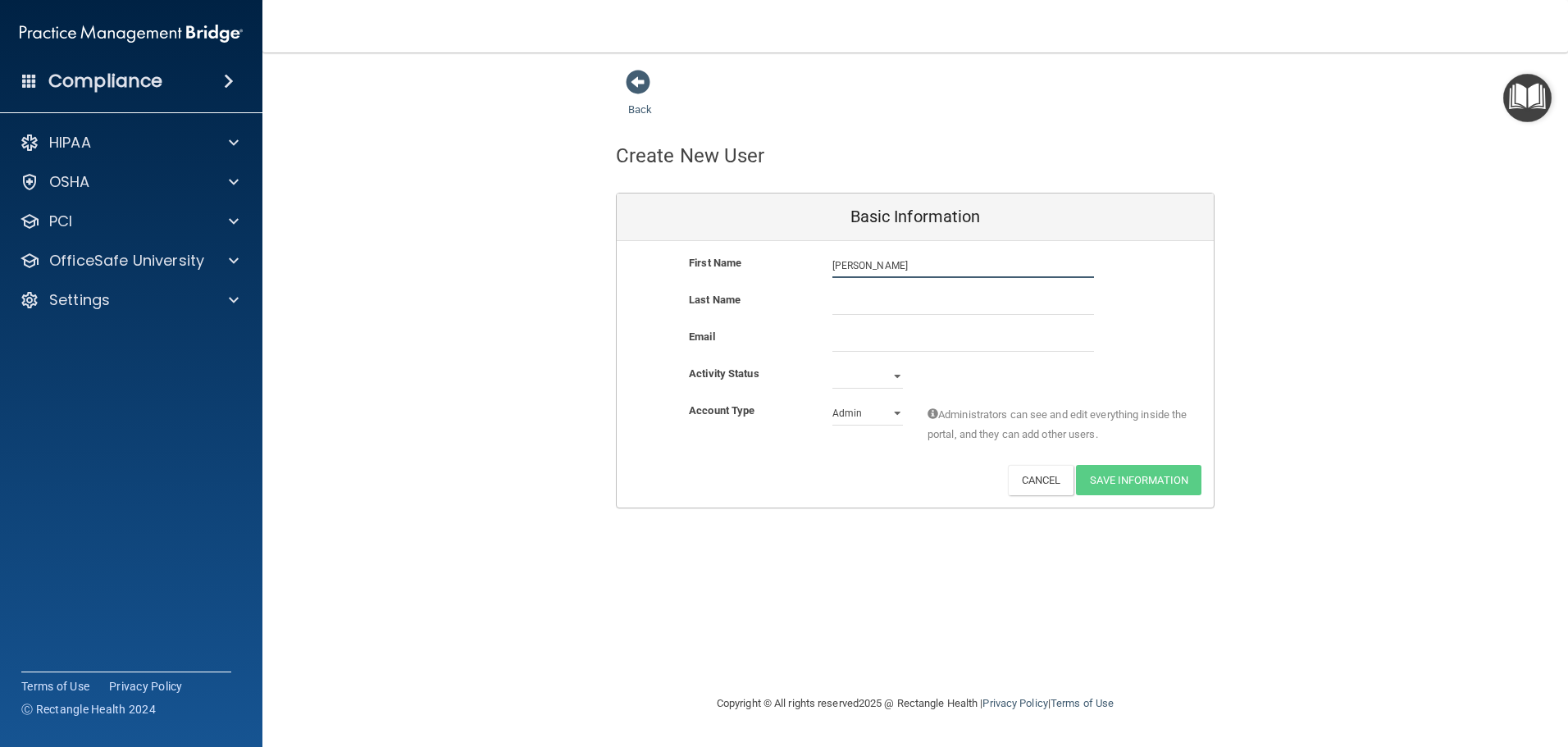
type input "Kasey"
type input "Hadley"
click at [899, 333] on input "email" at bounding box center [963, 339] width 262 height 25
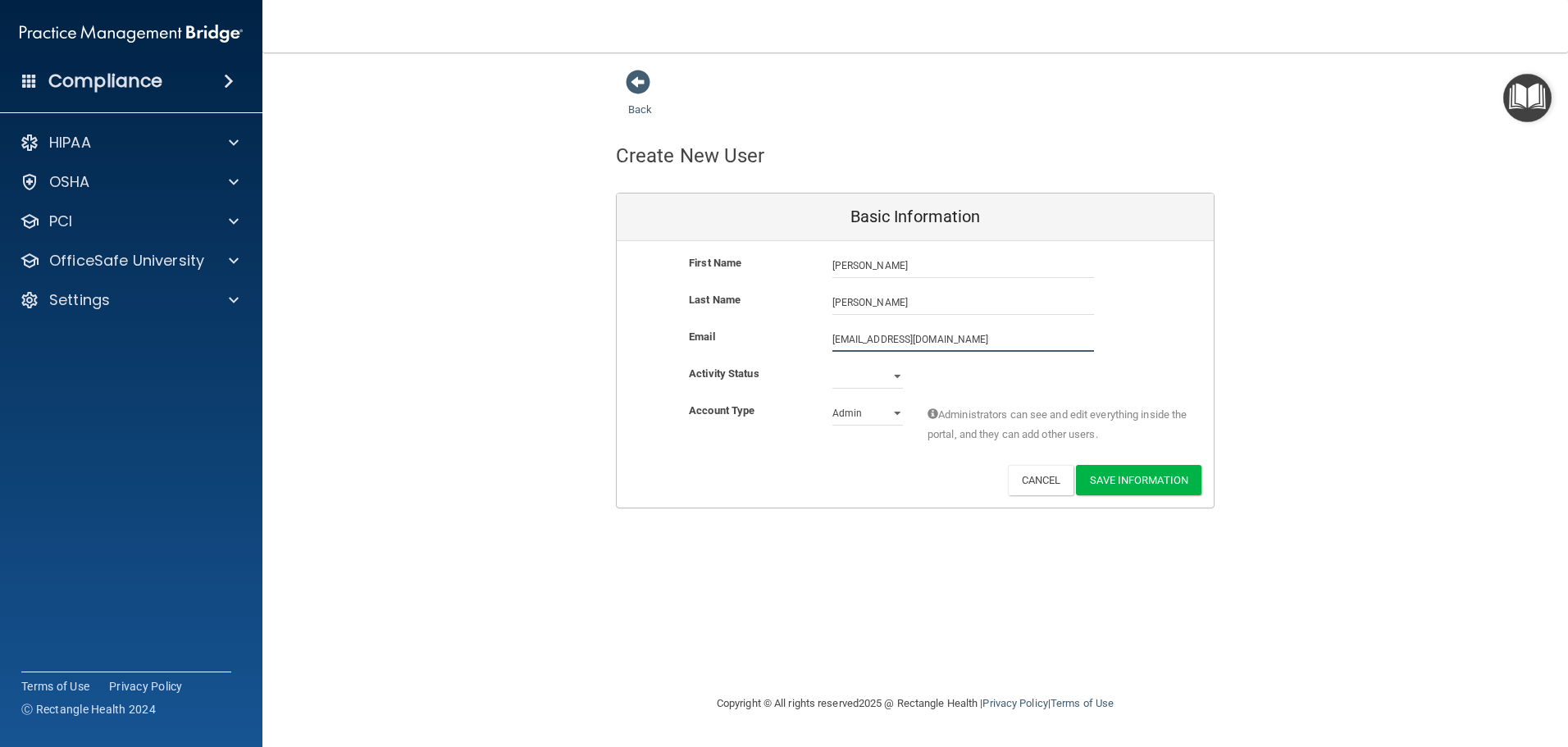
type input "hadleykasey4@gmail.com"
click at [896, 410] on select "Admin Member" at bounding box center [867, 413] width 70 height 25
select select "practice_member"
click at [832, 401] on select "Admin Member" at bounding box center [867, 413] width 70 height 25
click at [1179, 479] on button "Save Information" at bounding box center [1138, 479] width 126 height 30
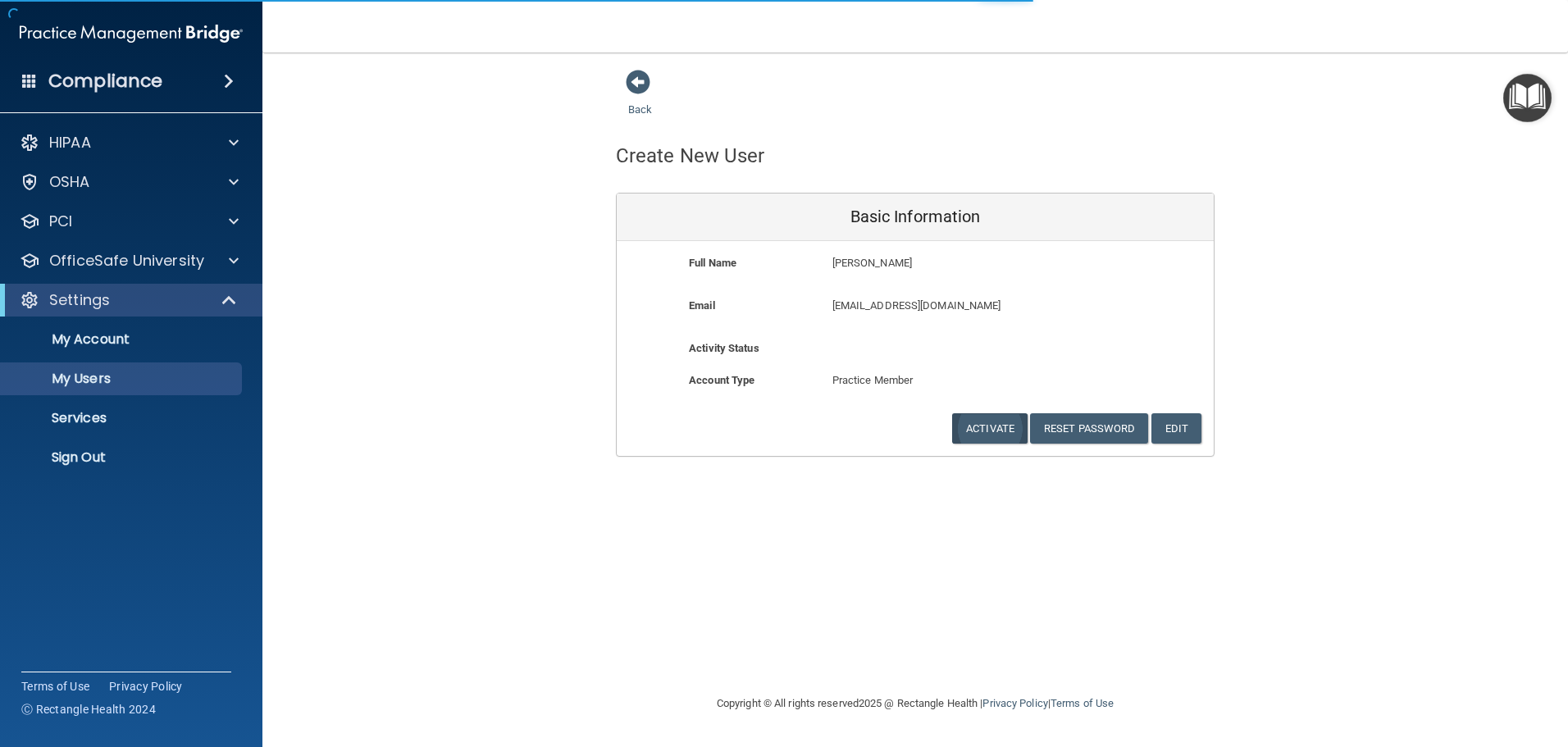
select select "20"
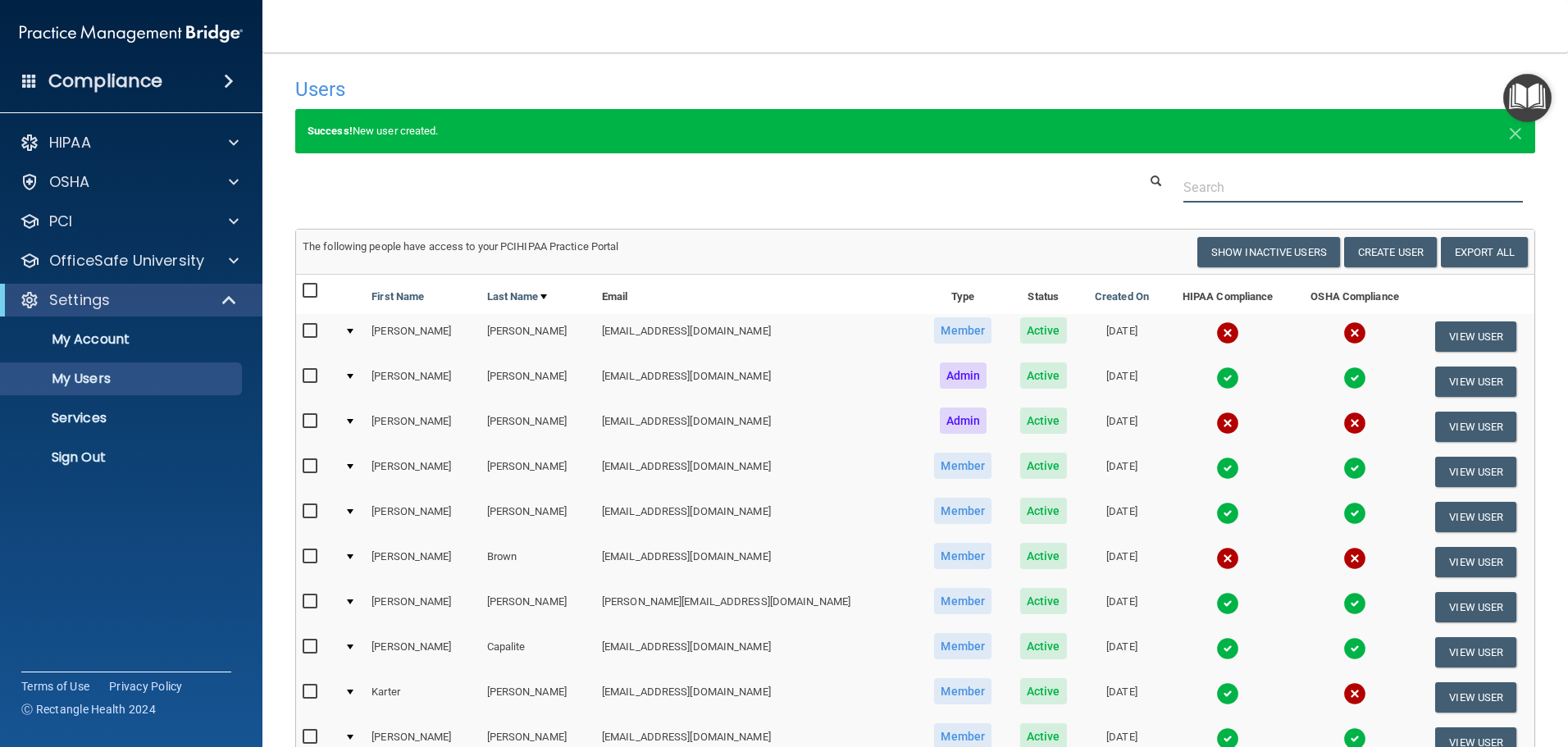
click at [1264, 185] on input "text" at bounding box center [1353, 186] width 339 height 30
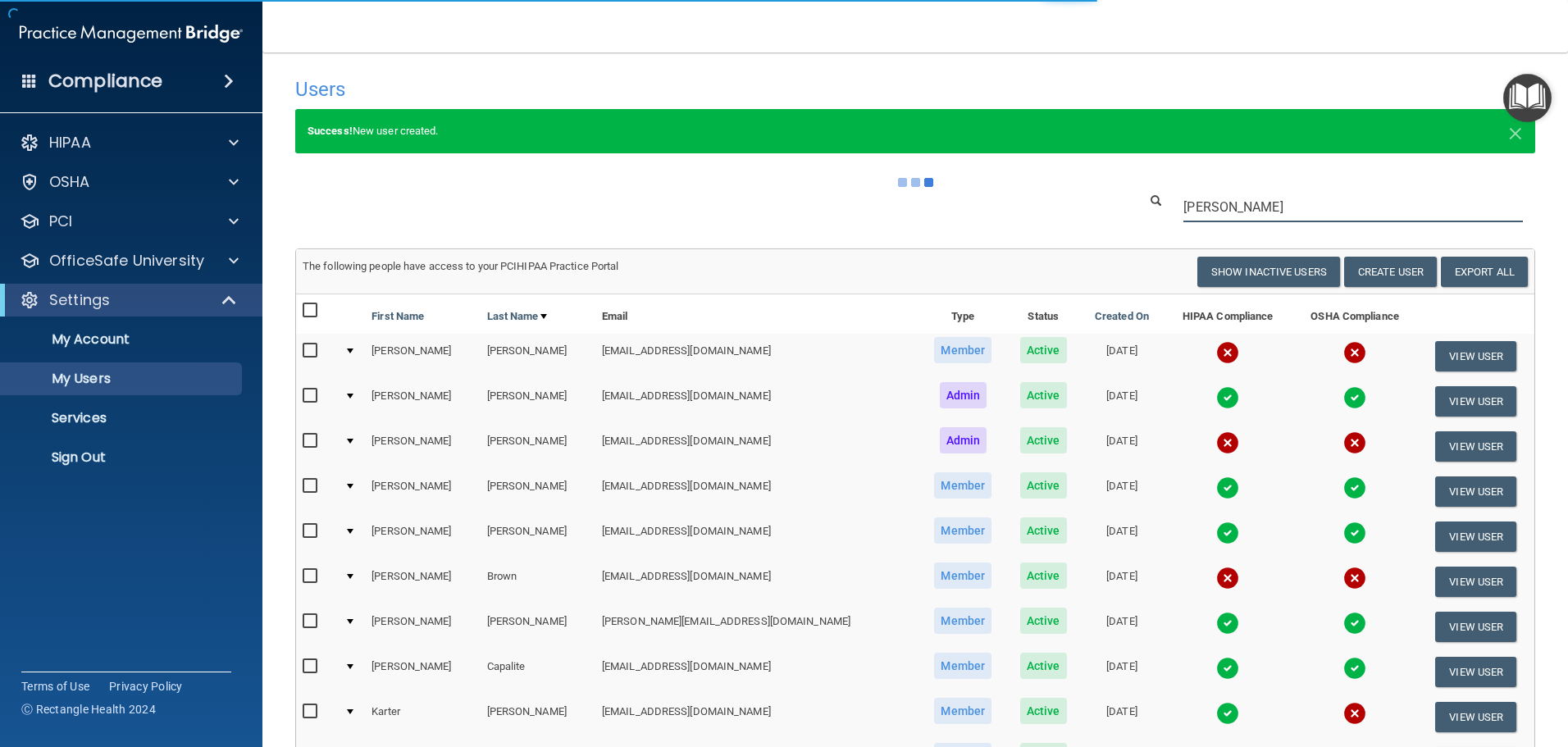
type input "kasey hadley"
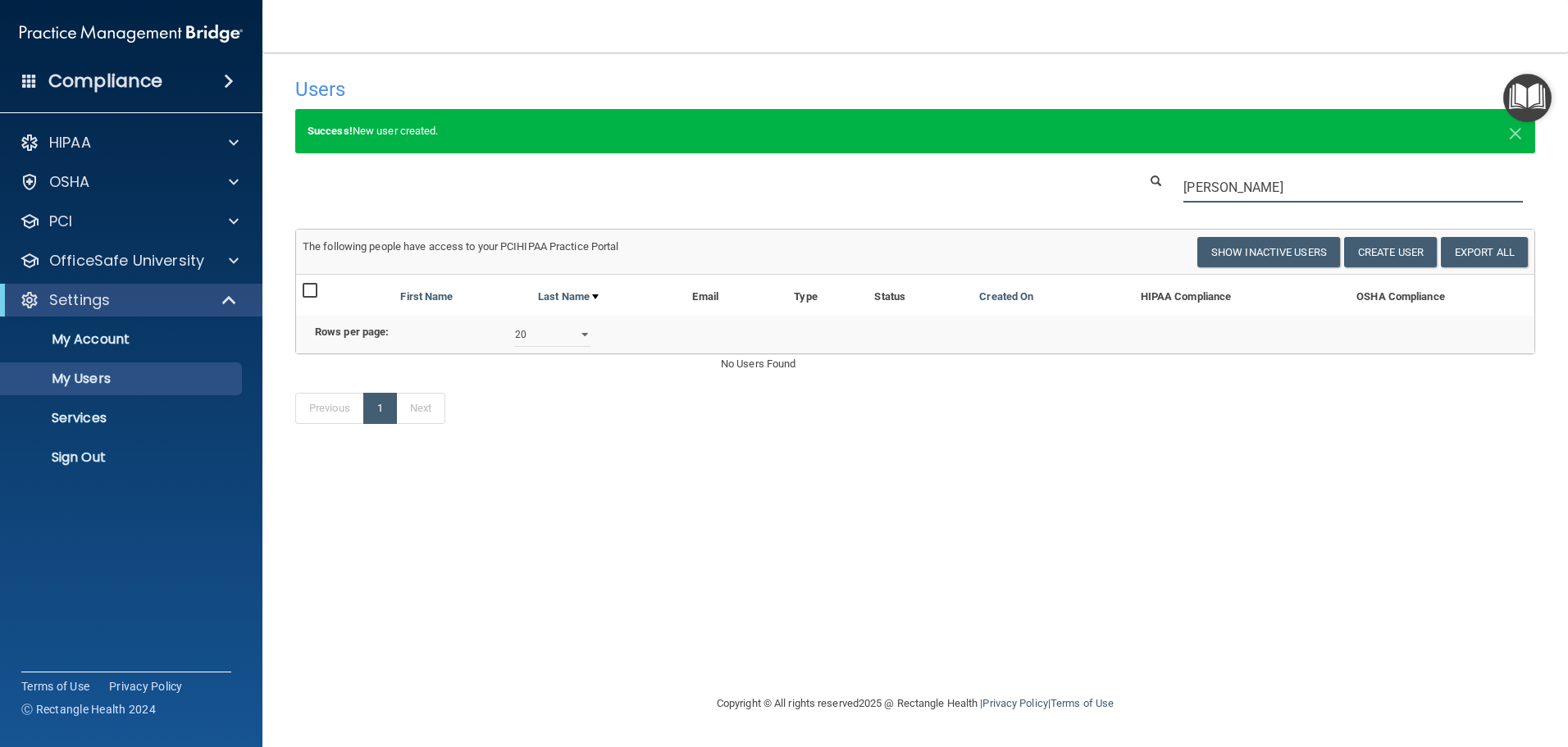
drag, startPoint x: 1283, startPoint y: 191, endPoint x: 898, endPoint y: 168, distance: 385.7
click at [899, 168] on div "Users Success! New user created. × Error! The user couldn't be created. × Succe…" at bounding box center [915, 259] width 1240 height 380
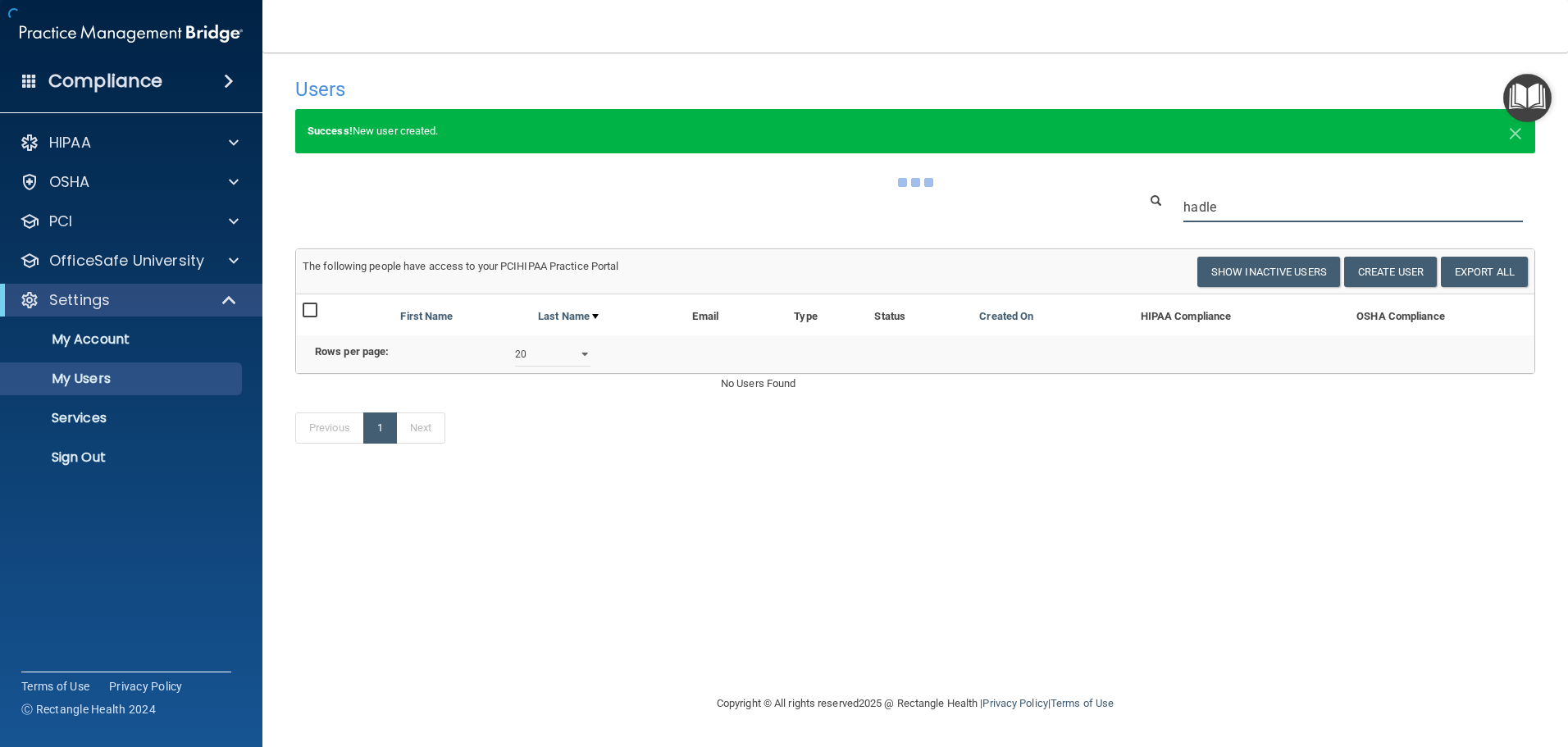
type input "hadley"
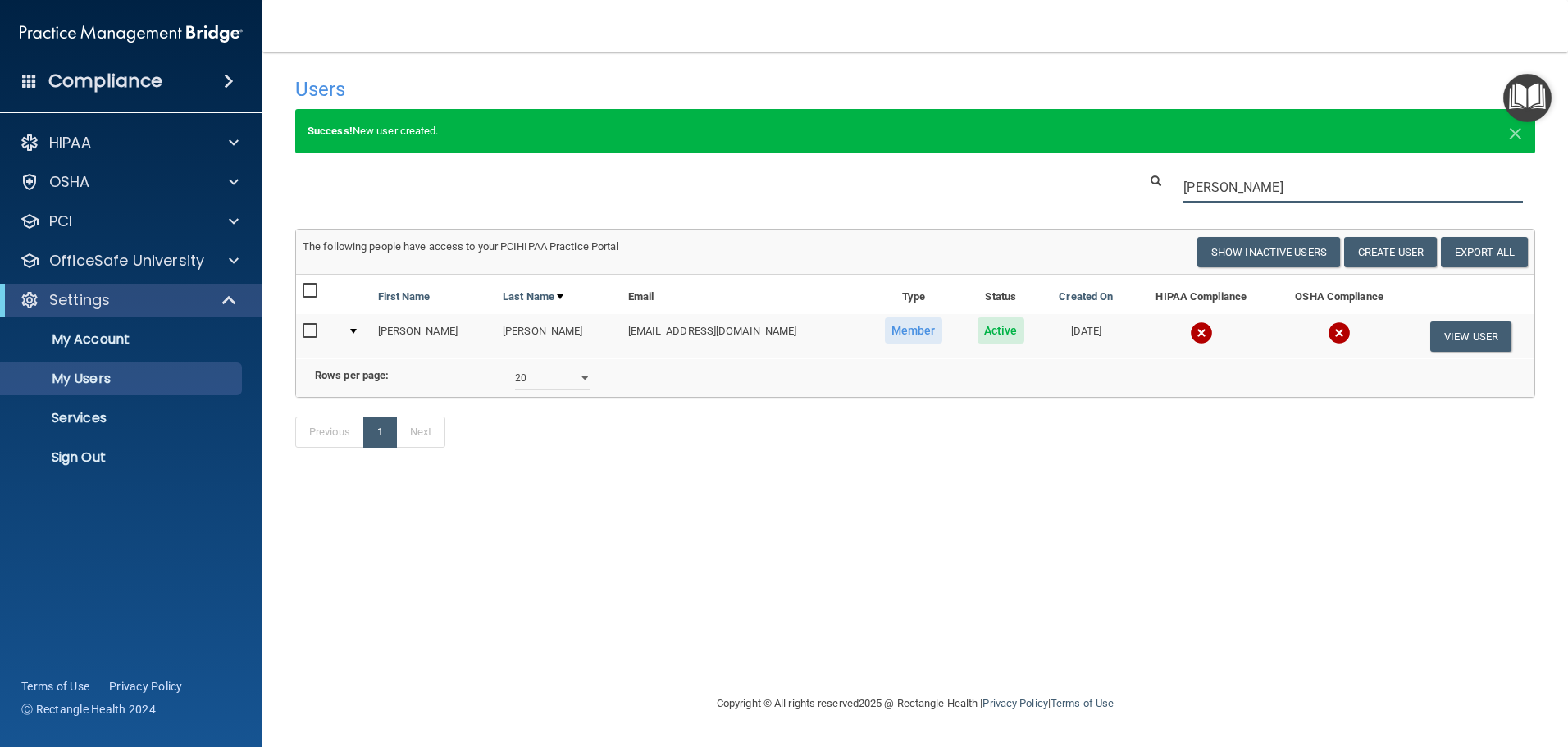
drag, startPoint x: 1235, startPoint y: 188, endPoint x: 1010, endPoint y: 165, distance: 226.2
click at [1010, 166] on div "Users Success! New user created. × Error! The user couldn't be created. × Succe…" at bounding box center [915, 271] width 1240 height 404
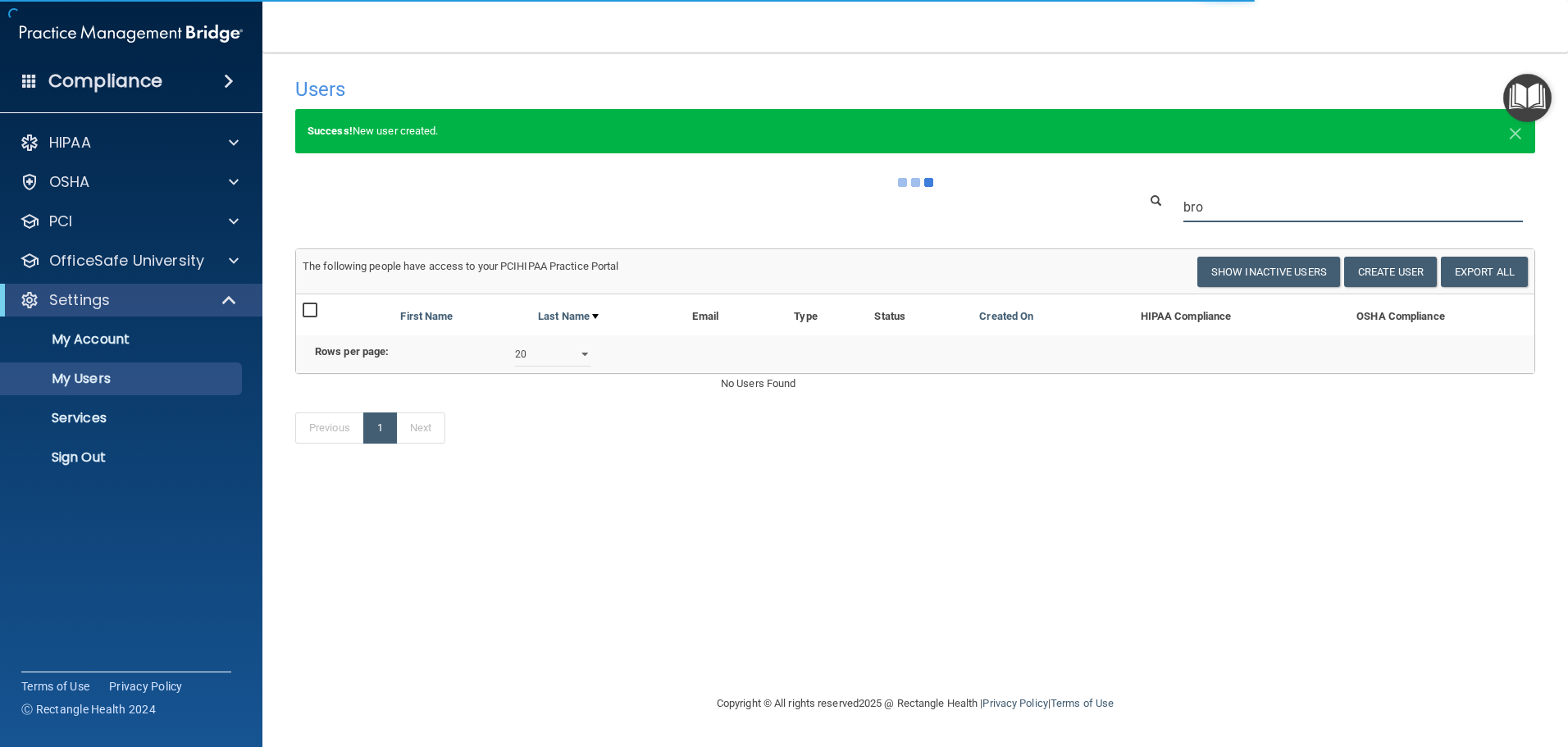
type input "brow"
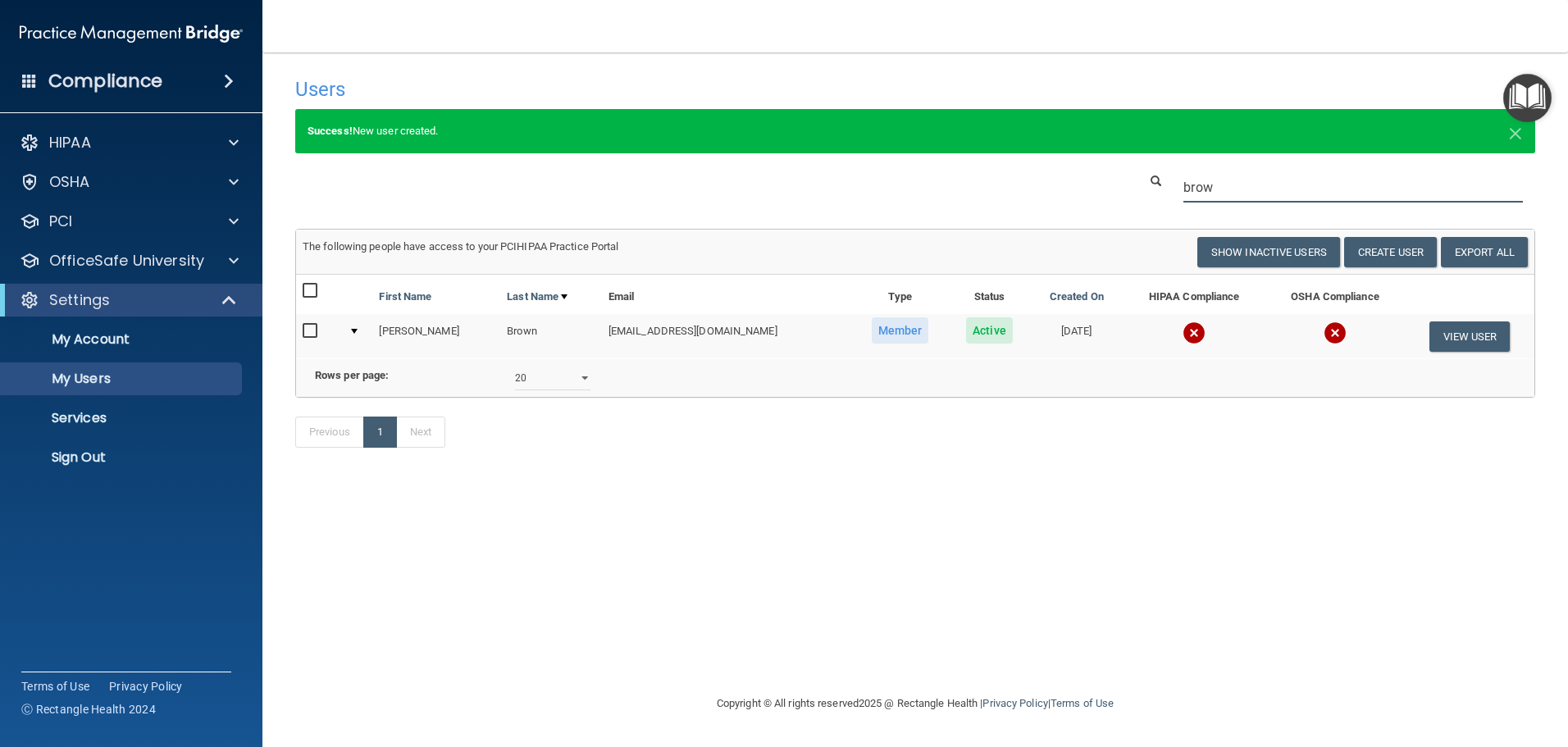
drag, startPoint x: 1151, startPoint y: 168, endPoint x: 1037, endPoint y: 149, distance: 115.6
click at [1045, 149] on div "Users Success! New user created. × Error! The user couldn't be created. × Succe…" at bounding box center [915, 271] width 1240 height 404
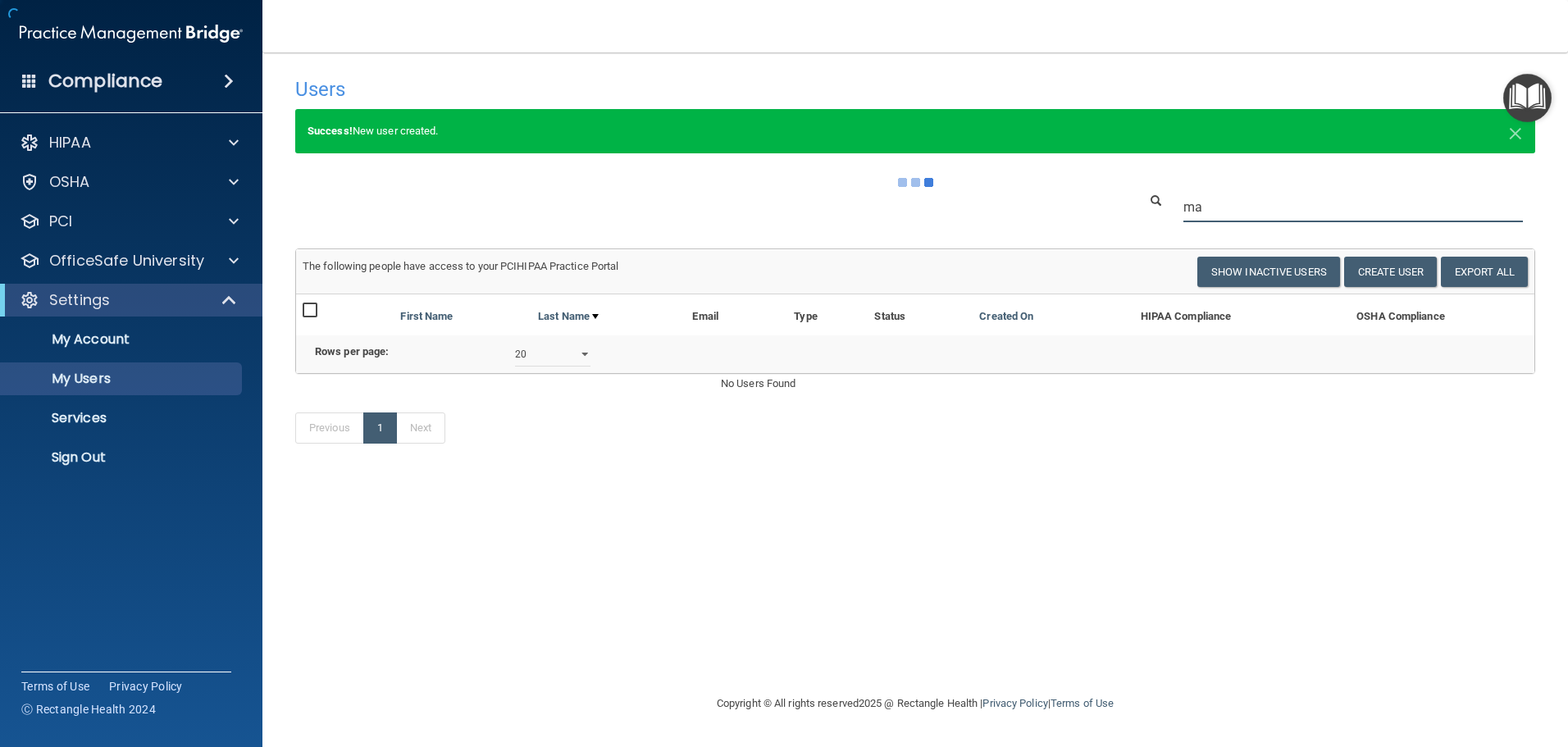
type input "m"
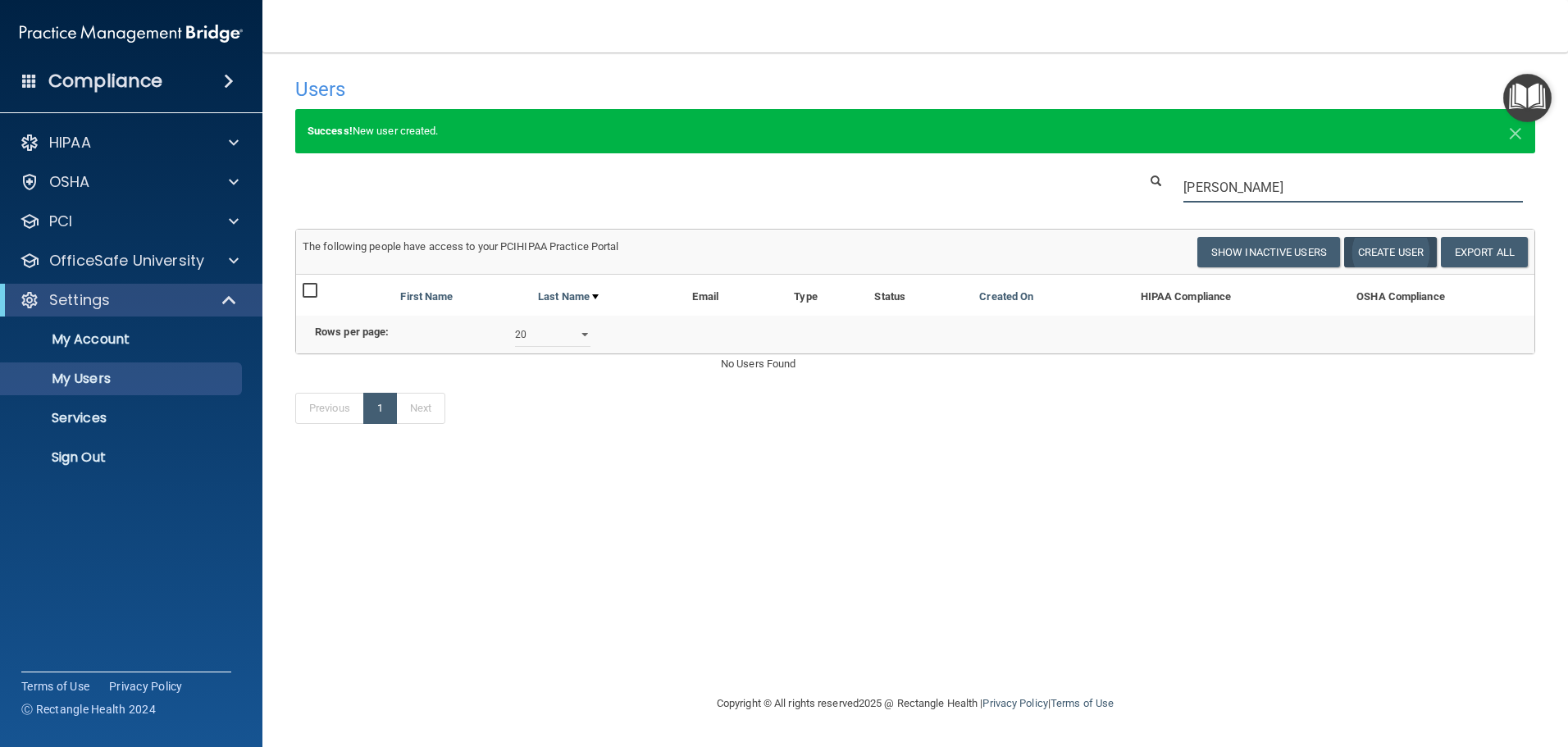
type input "rios"
click at [1369, 249] on button "Create User" at bounding box center [1390, 251] width 92 height 30
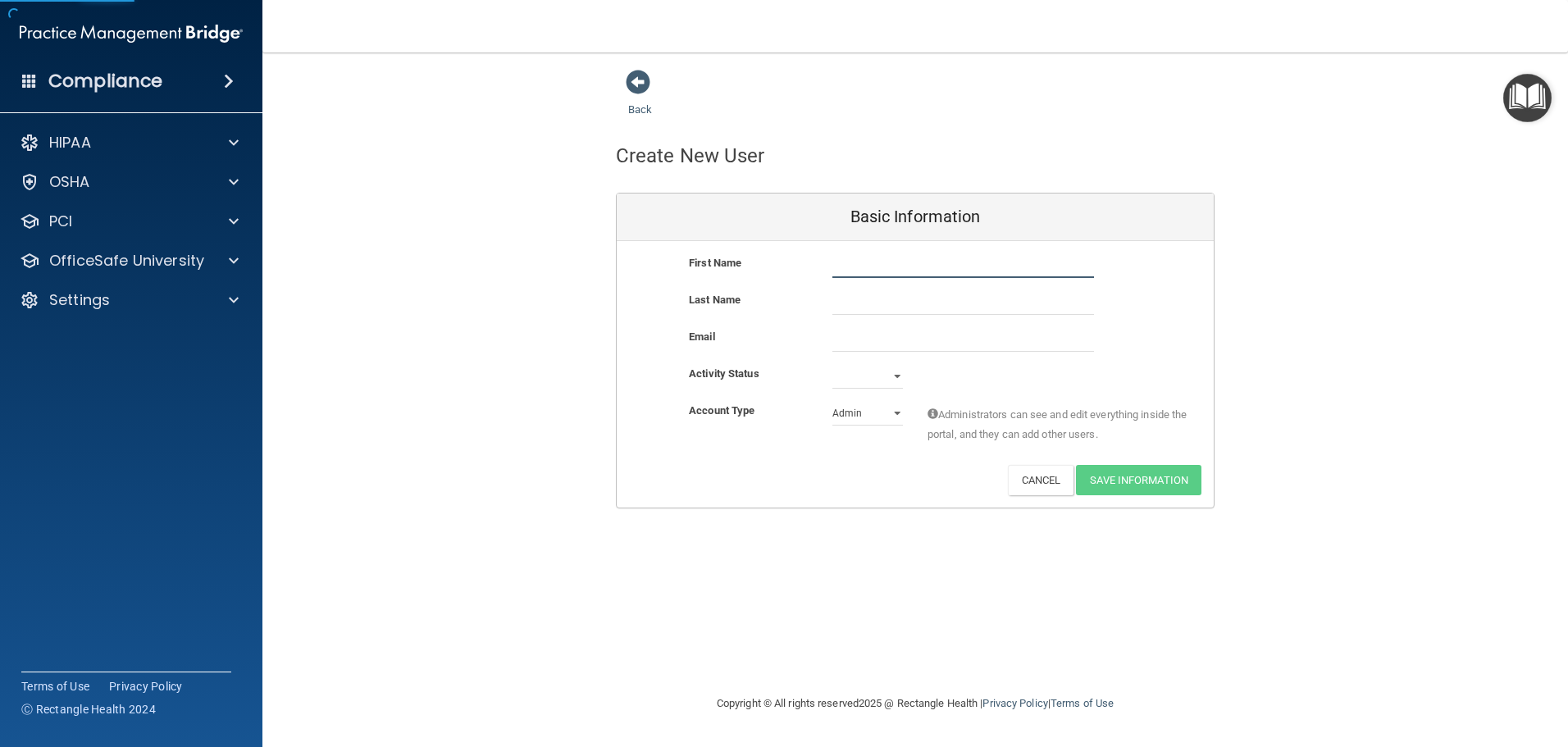
click at [869, 270] on input "text" at bounding box center [963, 265] width 262 height 25
type input "Mariah"
type input "Rios"
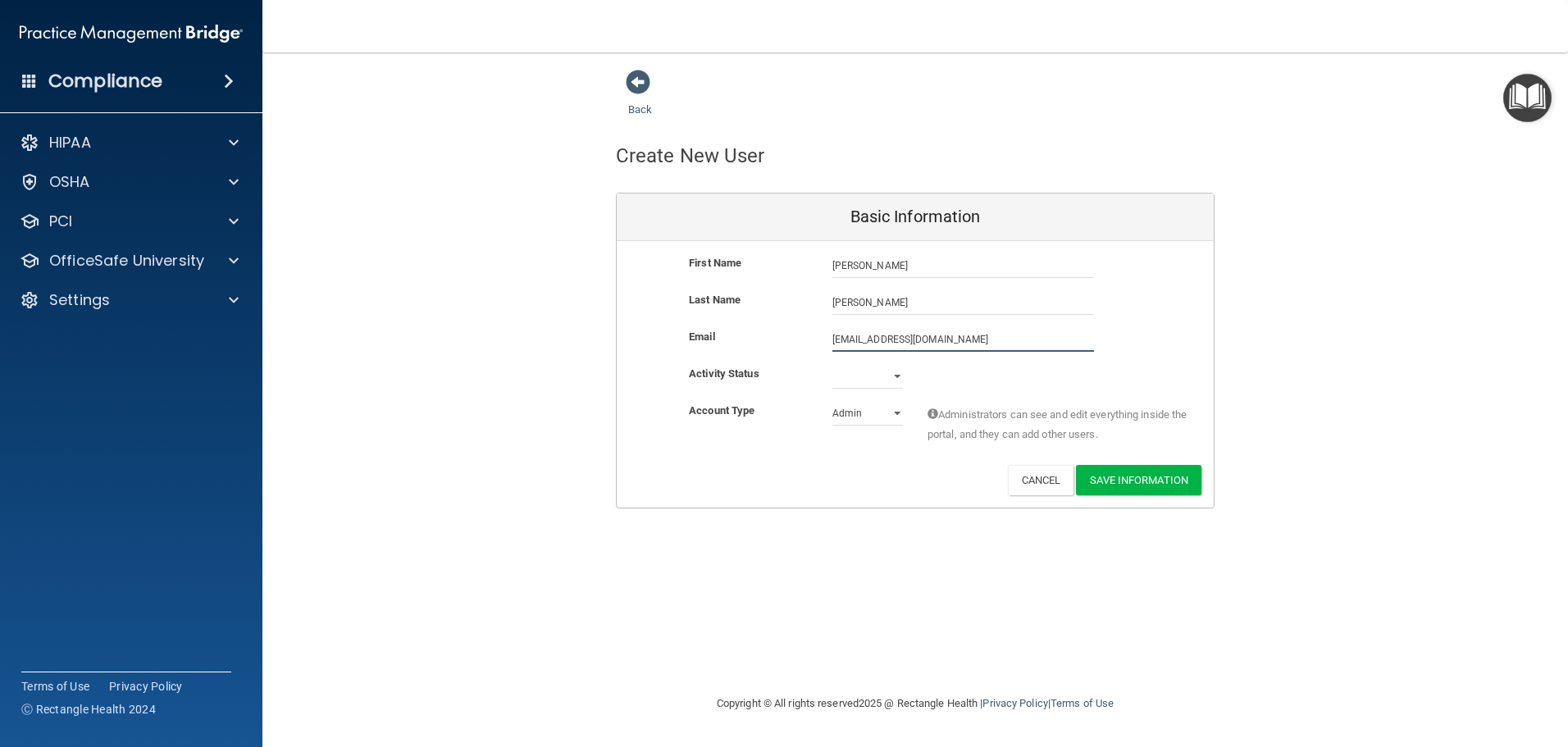
type input "riossmariah@gmail.com"
click at [893, 413] on select "Admin Member" at bounding box center [867, 413] width 70 height 25
select select "practice_member"
click at [832, 401] on select "Admin Member" at bounding box center [867, 413] width 70 height 25
click at [1137, 479] on button "Save Information" at bounding box center [1138, 479] width 126 height 30
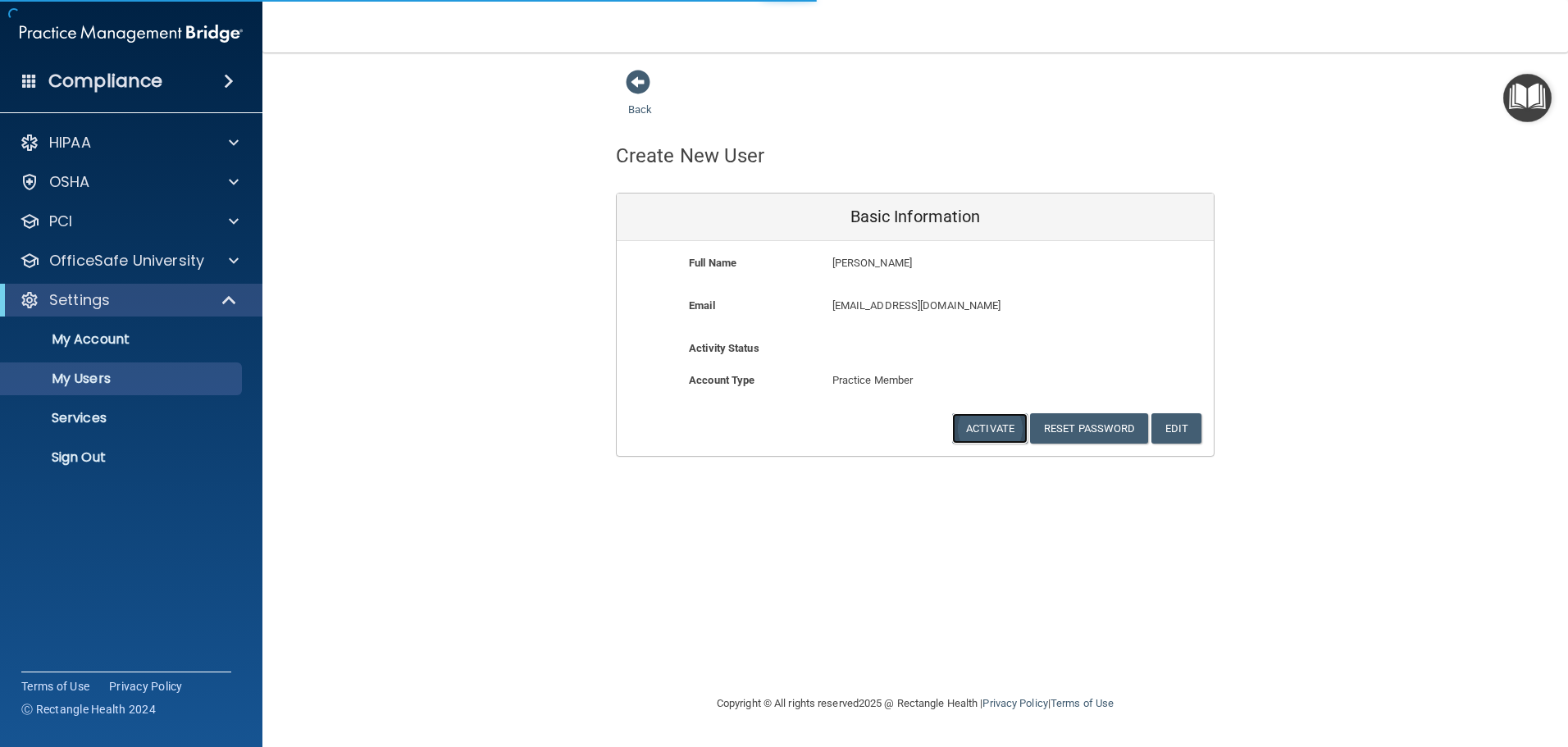
click at [994, 426] on button "Activate" at bounding box center [989, 427] width 75 height 30
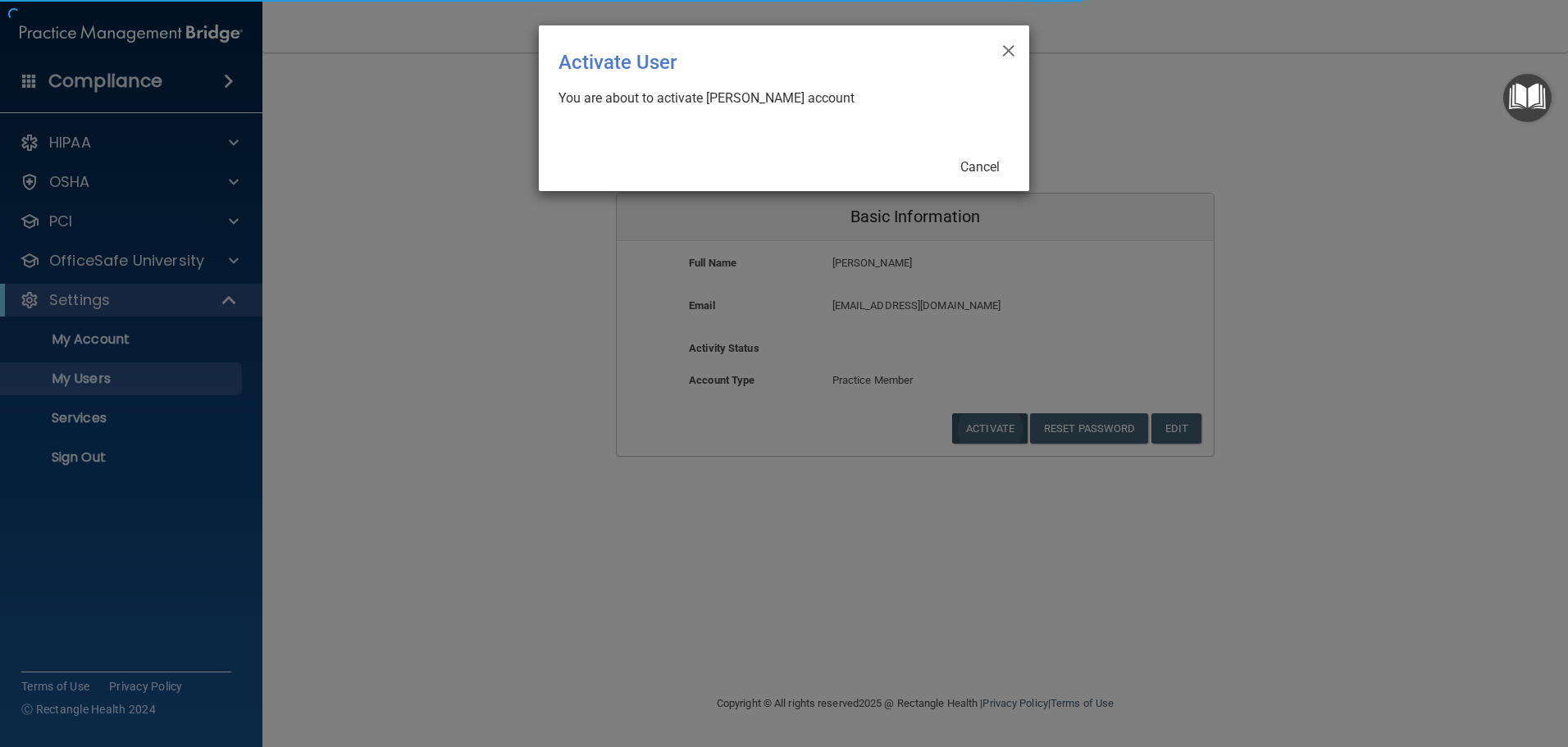
select select "20"
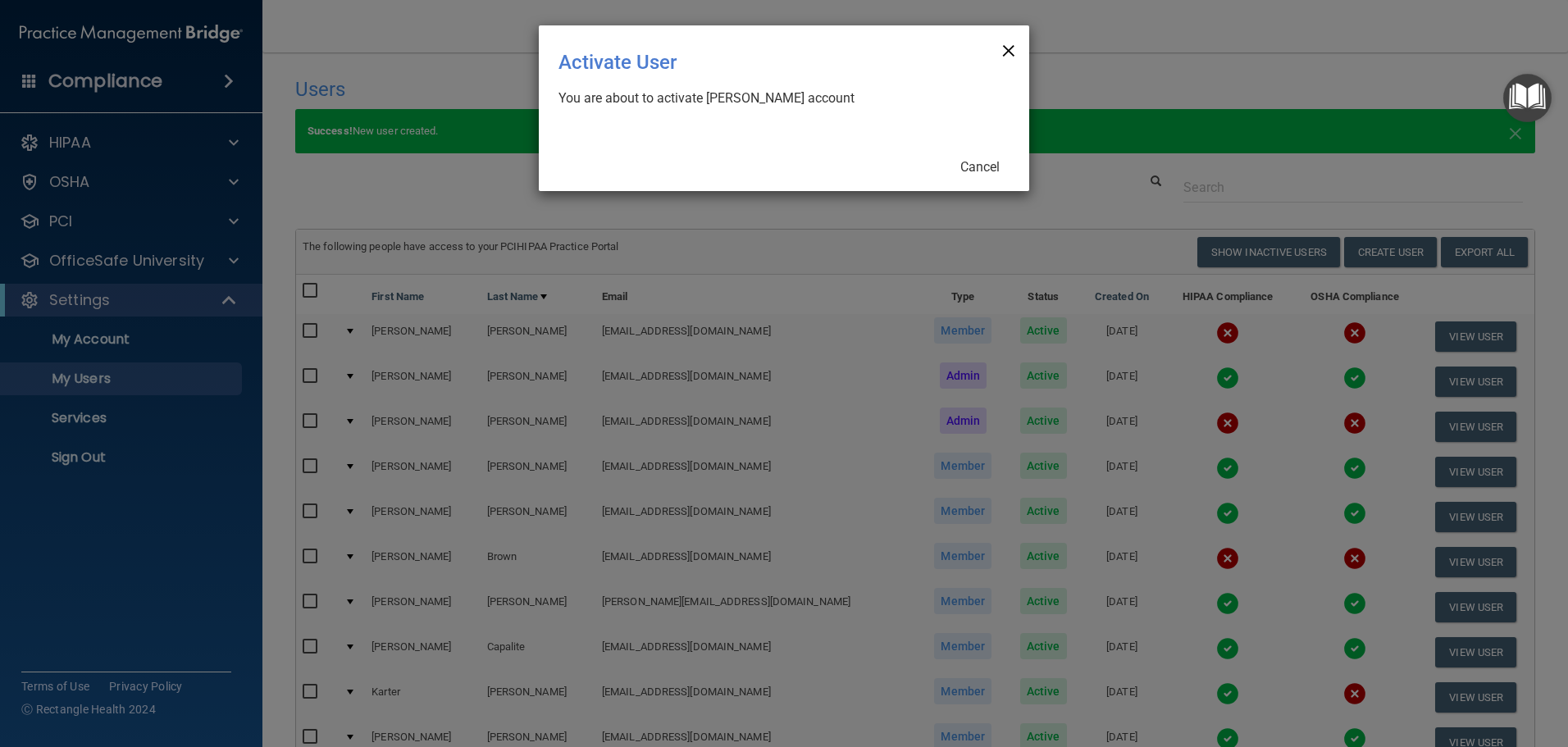
click at [1009, 43] on span "×" at bounding box center [1008, 48] width 15 height 32
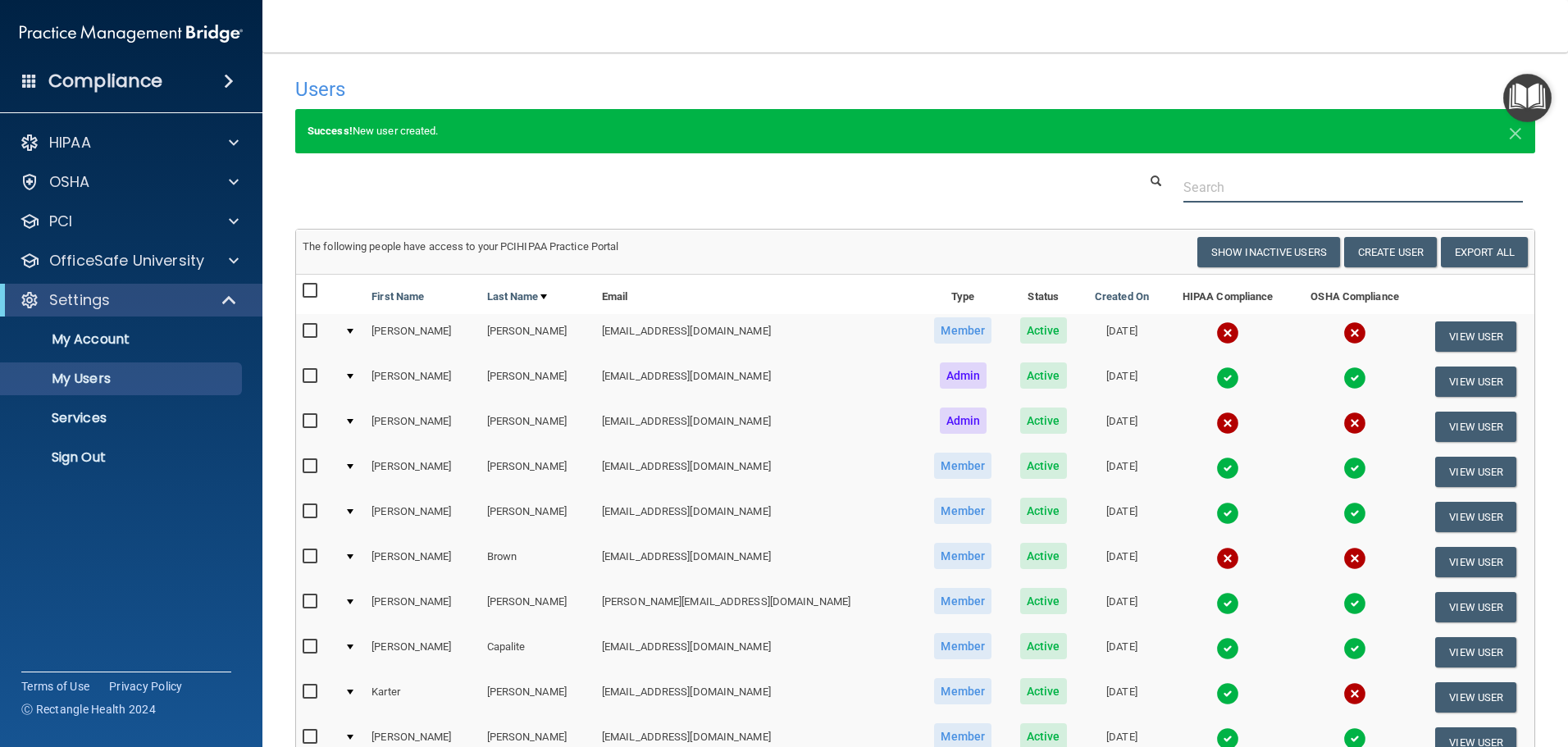
click at [1221, 182] on input "text" at bounding box center [1353, 186] width 339 height 30
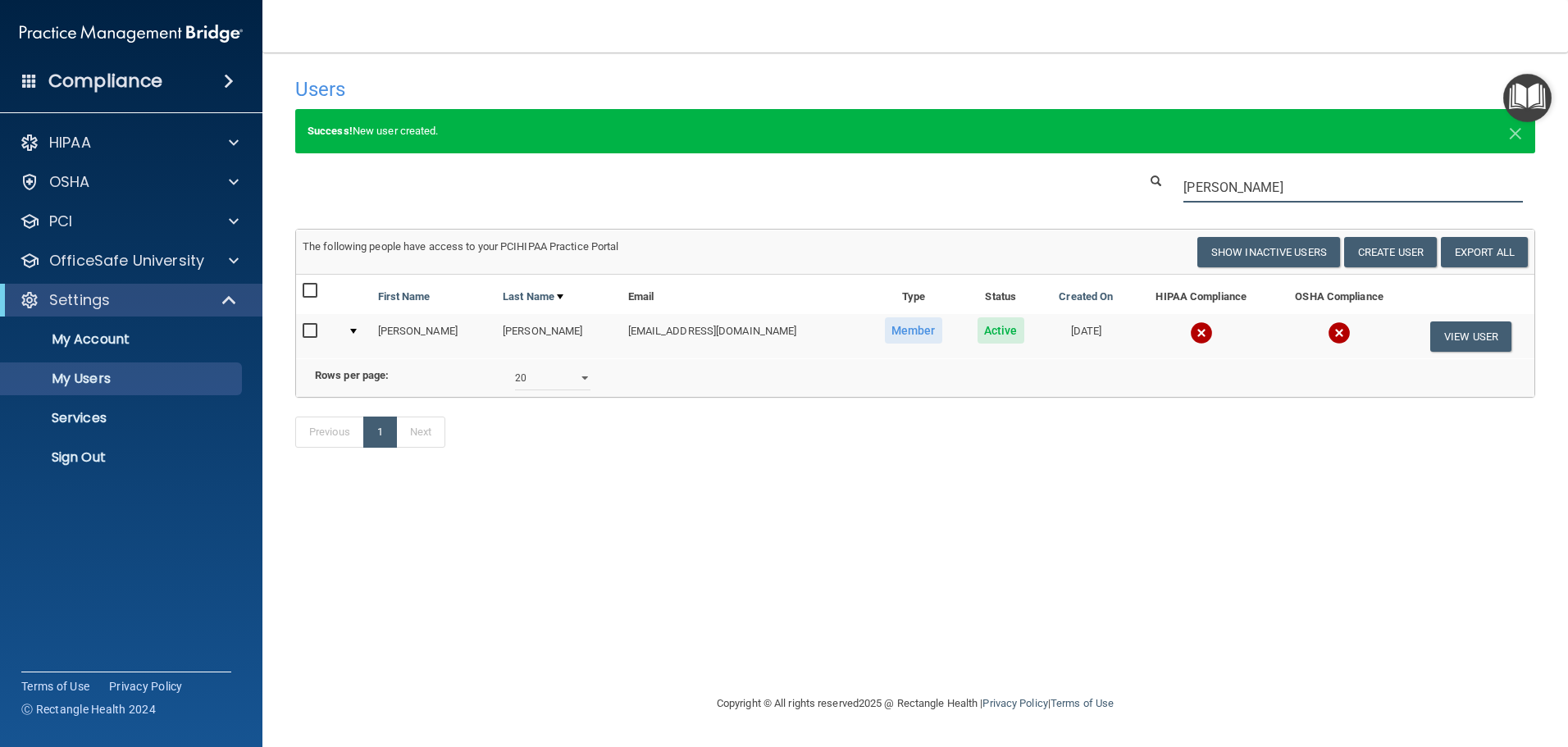
type input "mariah"
